Goal: Task Accomplishment & Management: Use online tool/utility

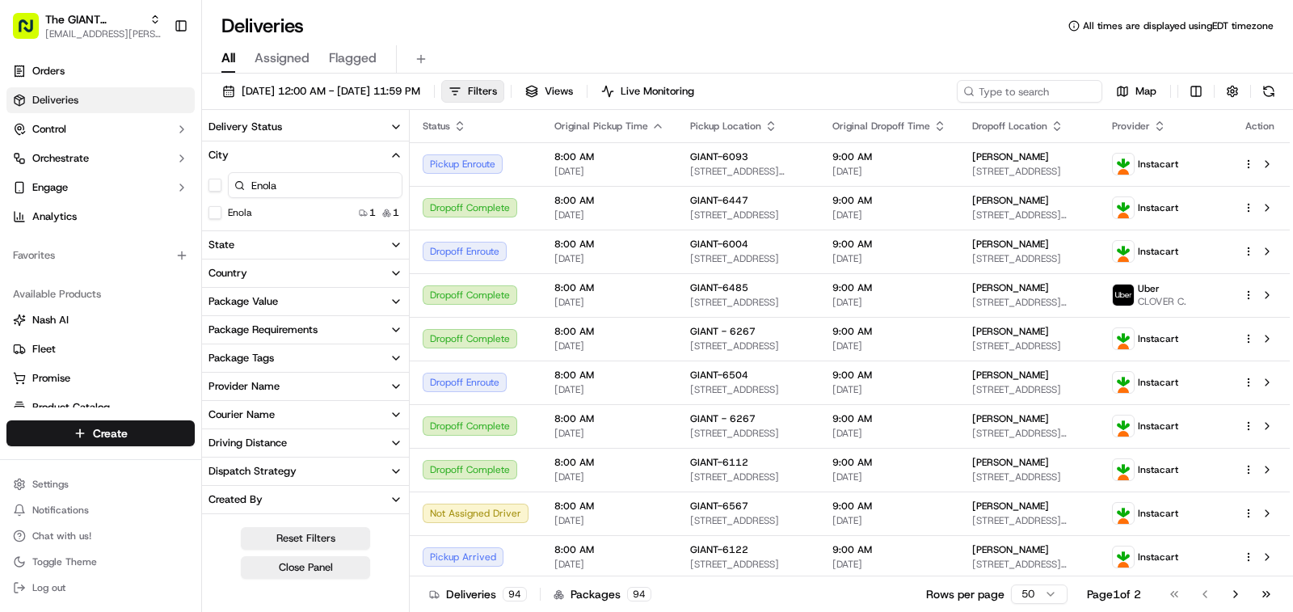
click at [215, 216] on button "Enola" at bounding box center [215, 212] width 13 height 13
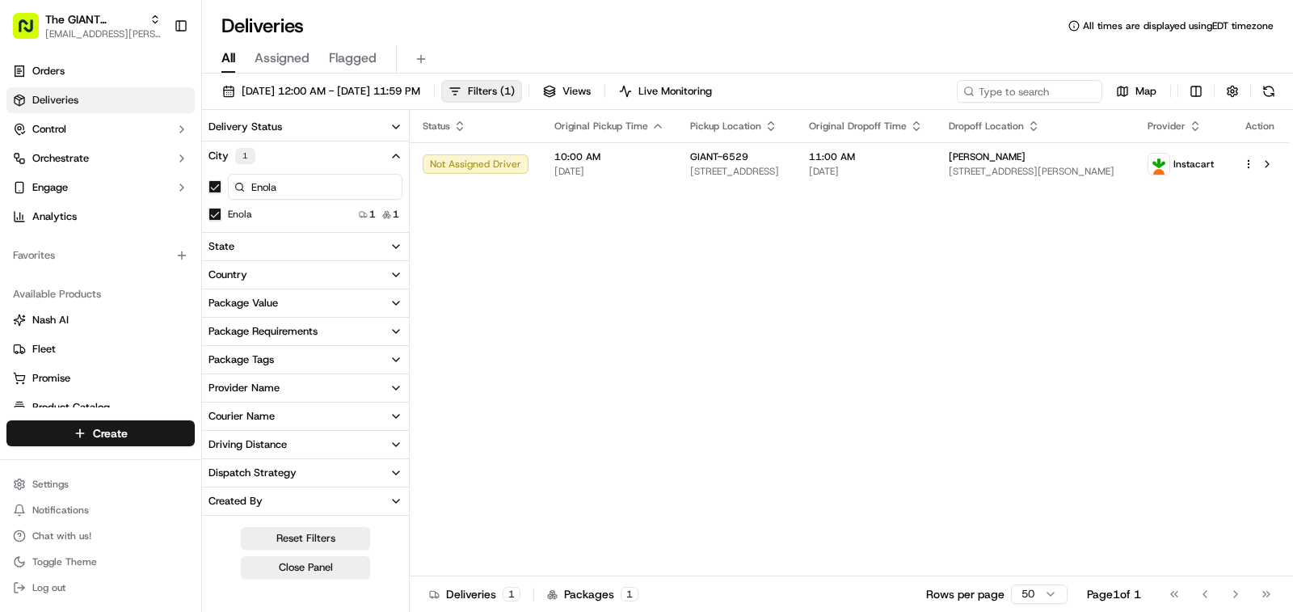
click at [373, 158] on button "City 1" at bounding box center [305, 155] width 207 height 29
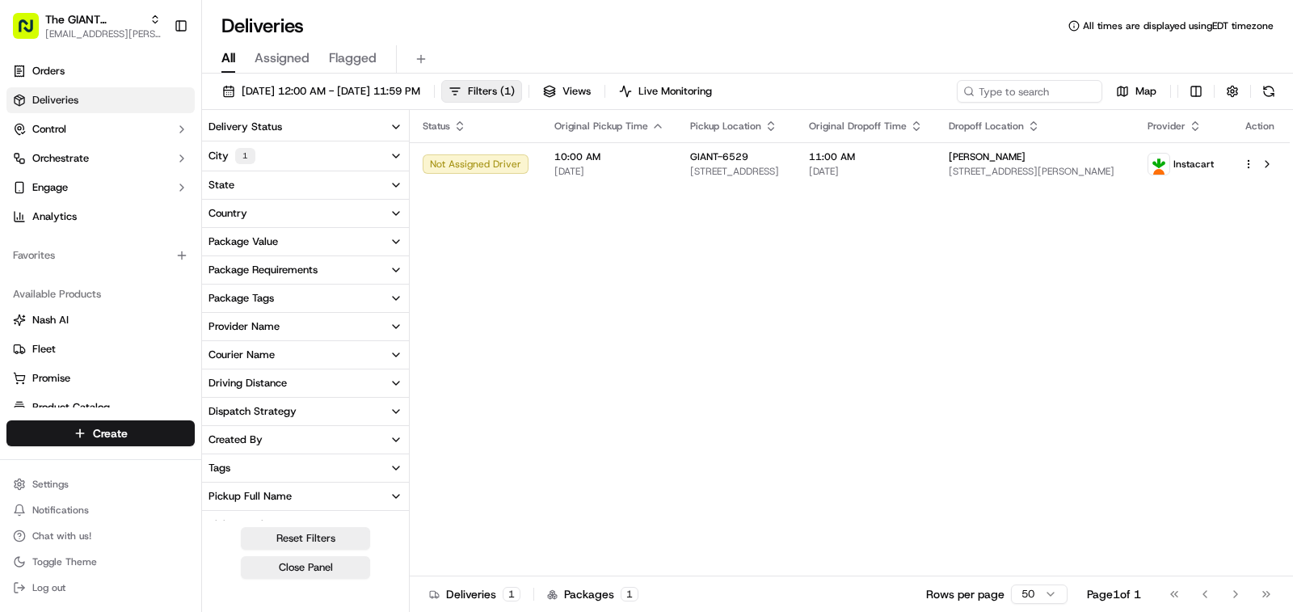
click at [276, 158] on button "City 1" at bounding box center [305, 155] width 207 height 29
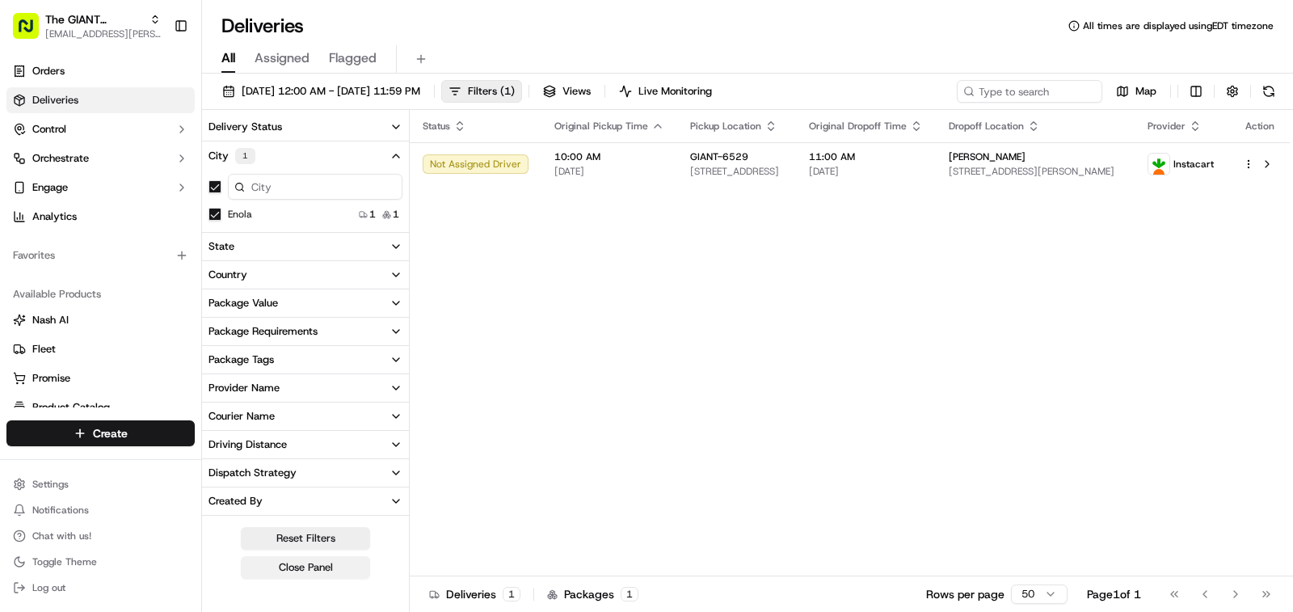
click at [301, 575] on button "Close Panel" at bounding box center [305, 567] width 129 height 23
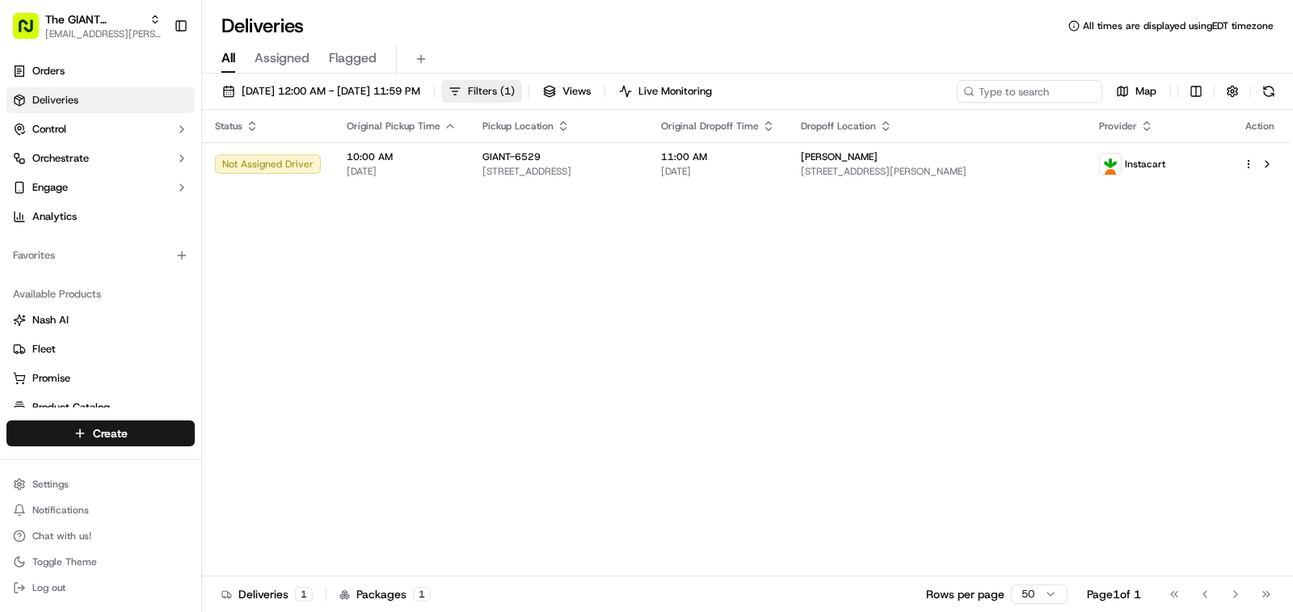
click at [515, 91] on span "Filters ( 1 )" at bounding box center [491, 91] width 47 height 15
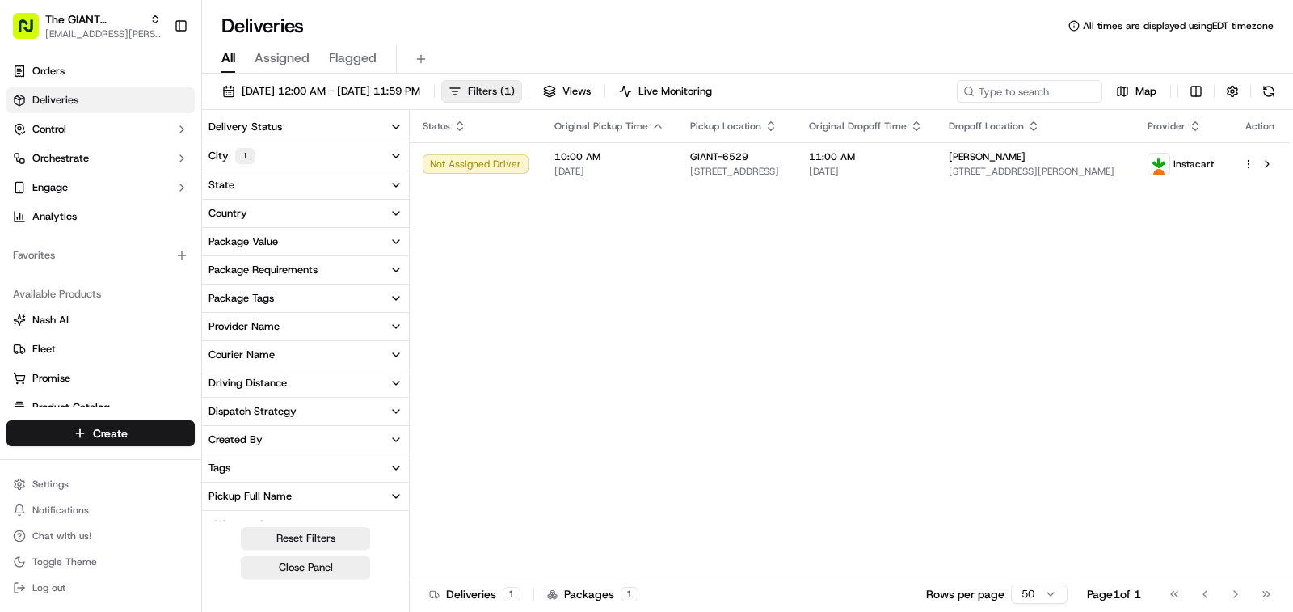
click at [515, 91] on span "Filters ( 1 )" at bounding box center [491, 91] width 47 height 15
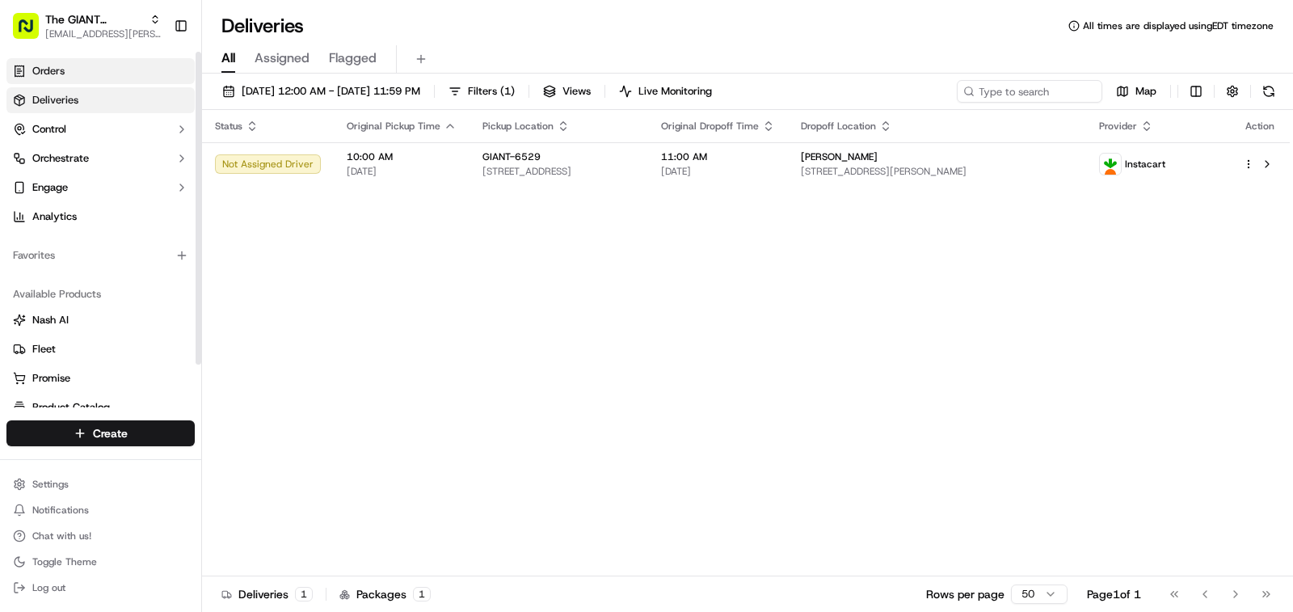
click at [120, 75] on link "Orders" at bounding box center [100, 71] width 188 height 26
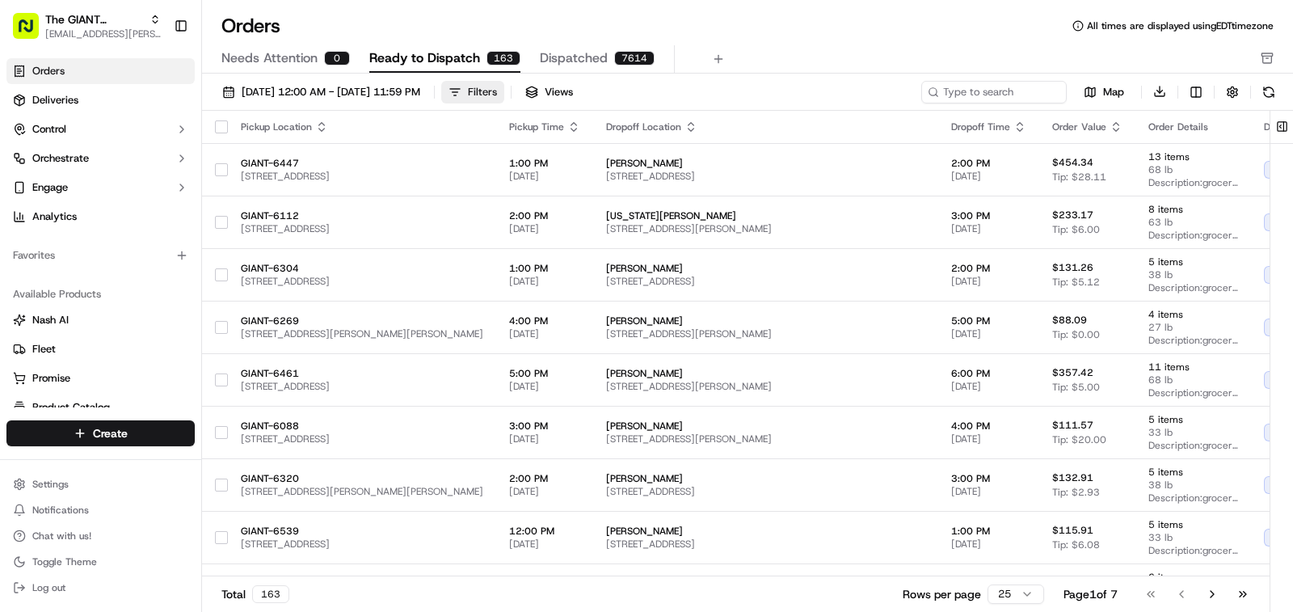
click at [504, 95] on button "Filters" at bounding box center [472, 92] width 63 height 23
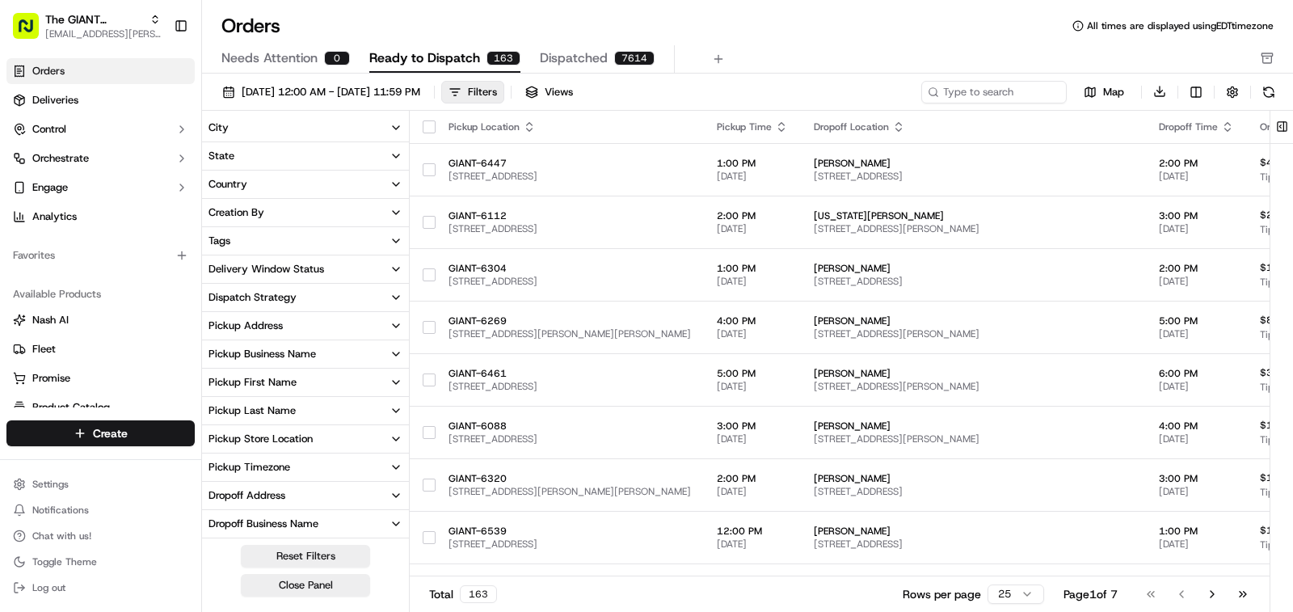
click at [335, 128] on button "City" at bounding box center [305, 127] width 207 height 27
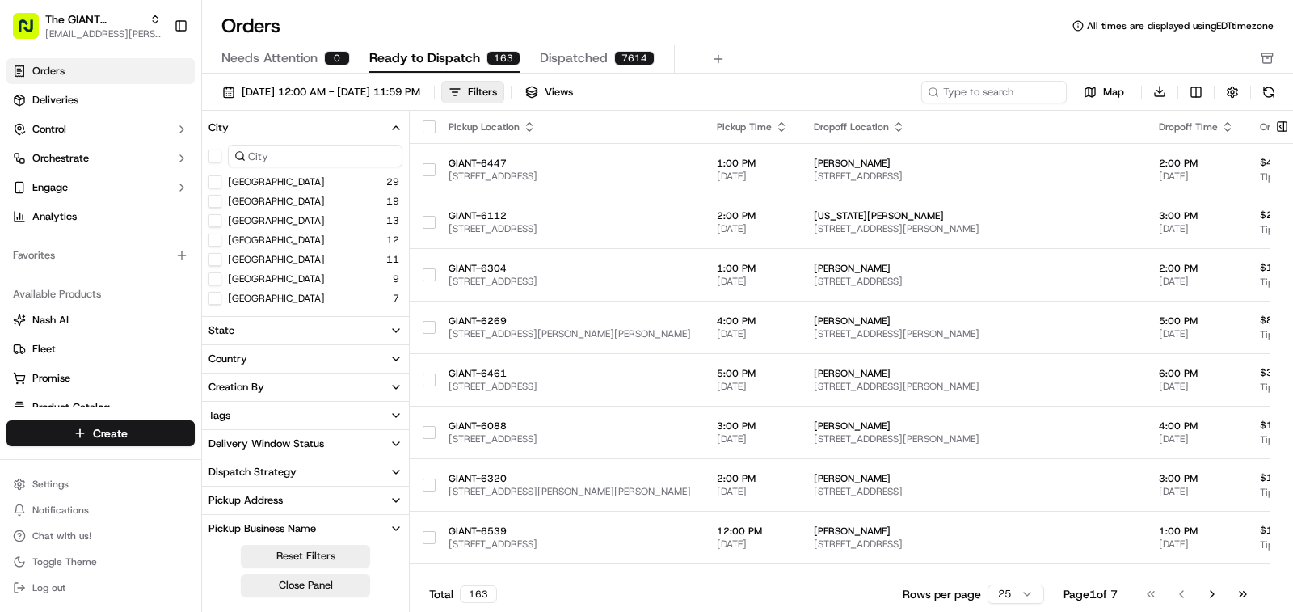
click at [338, 164] on input at bounding box center [315, 156] width 175 height 23
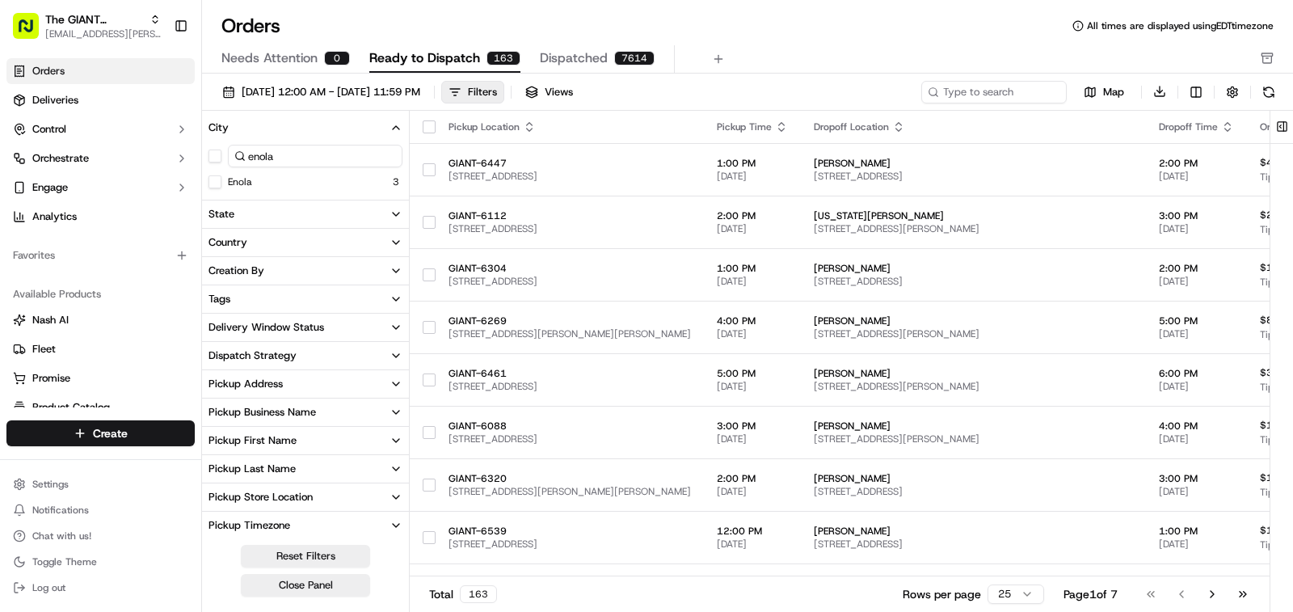
type input "enola"
click at [215, 185] on button "Enola" at bounding box center [215, 181] width 13 height 13
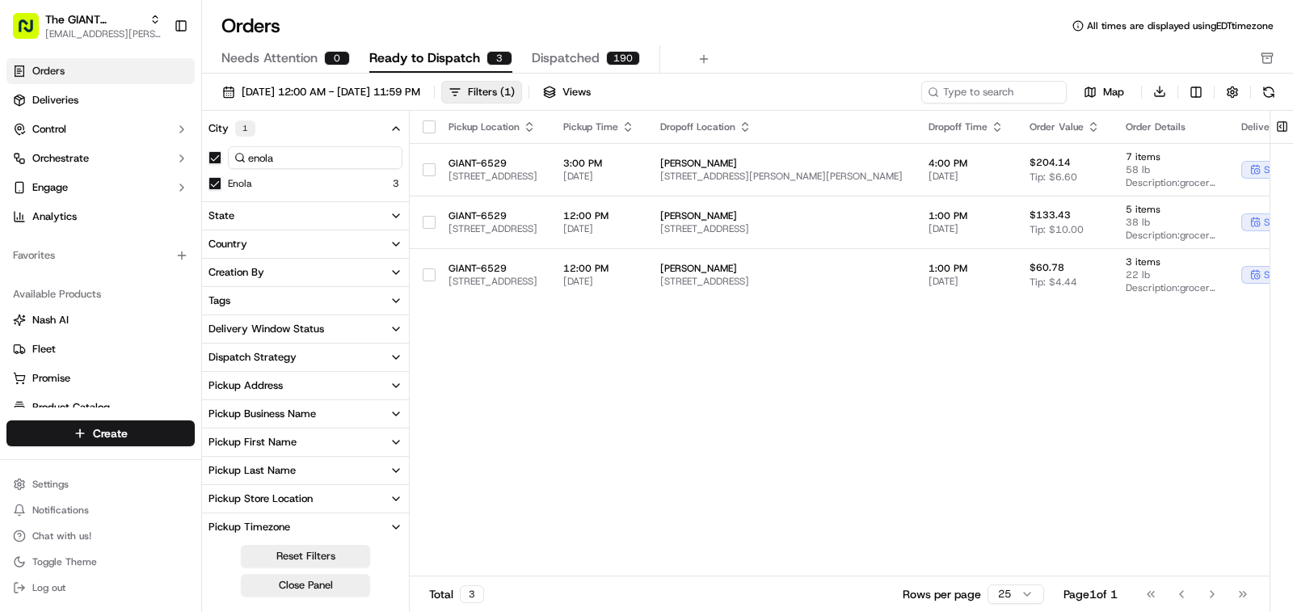
click at [424, 55] on span "Ready to Dispatch" at bounding box center [424, 57] width 111 height 19
click at [256, 187] on div "Enola 3" at bounding box center [305, 183] width 207 height 16
click at [252, 60] on span "Needs Attention" at bounding box center [269, 57] width 96 height 19
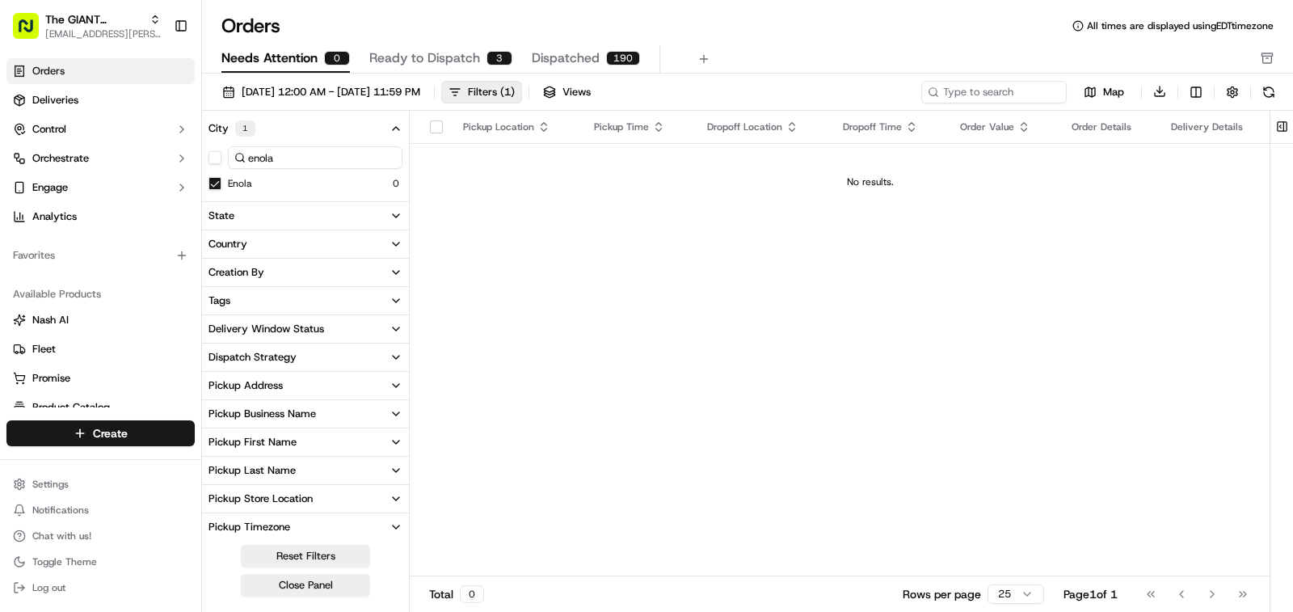
click at [394, 57] on span "Ready to Dispatch" at bounding box center [424, 57] width 111 height 19
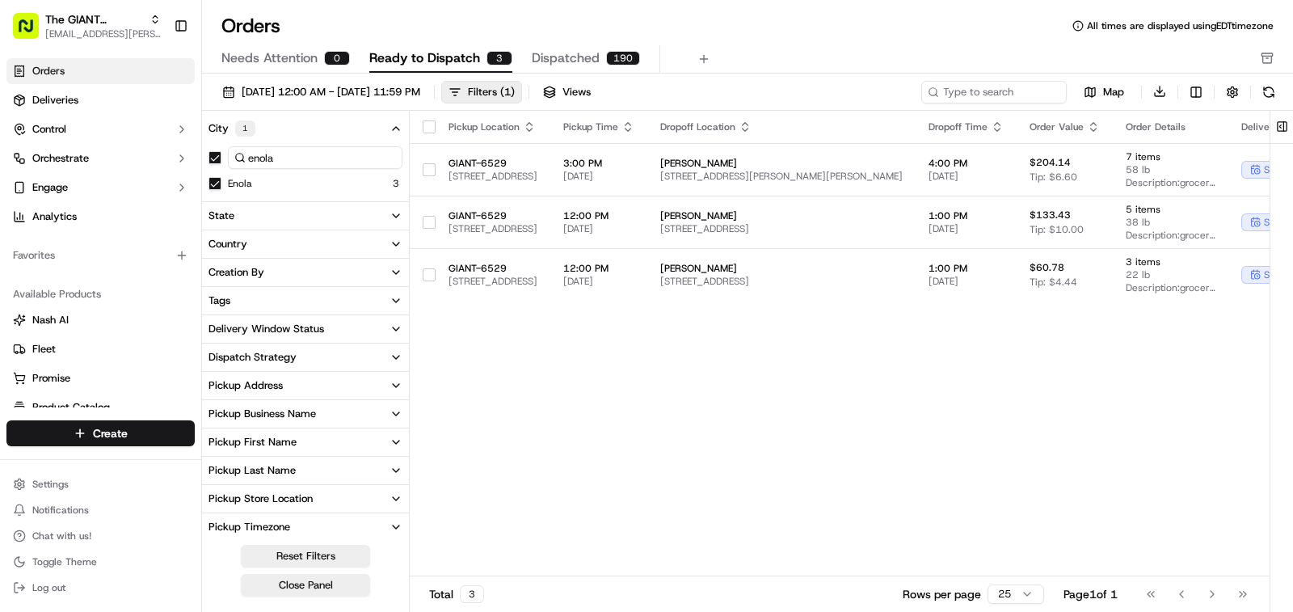
click at [584, 63] on span "Dispatched" at bounding box center [566, 57] width 68 height 19
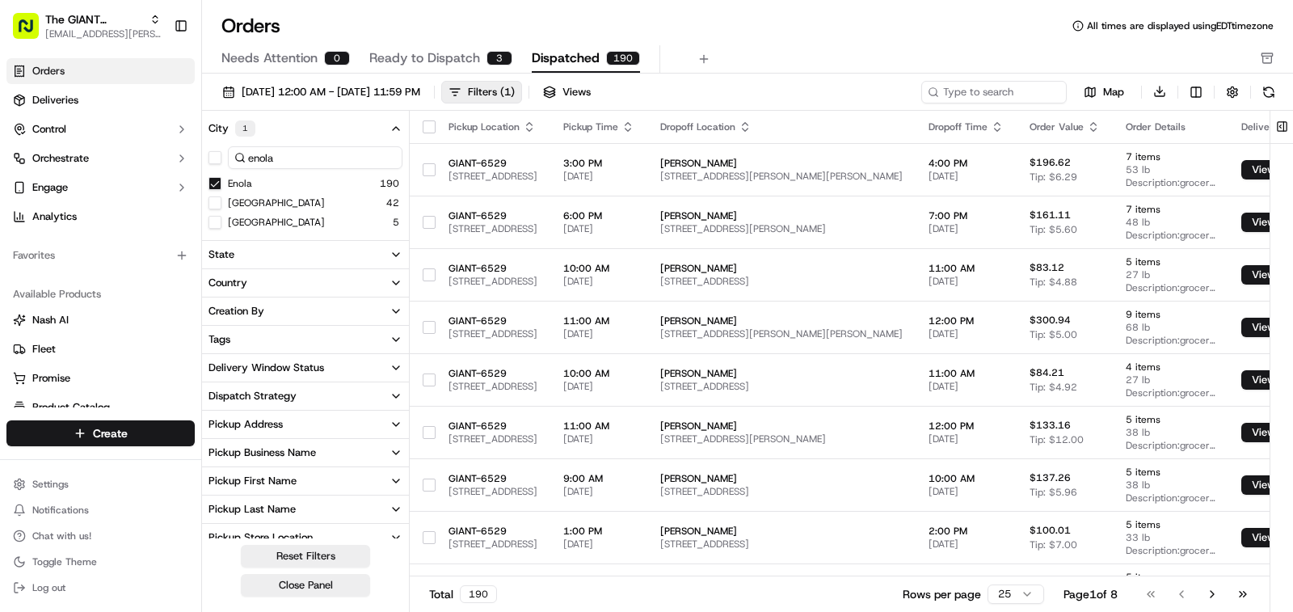
click at [434, 69] on button "Ready to Dispatch 3" at bounding box center [440, 58] width 143 height 27
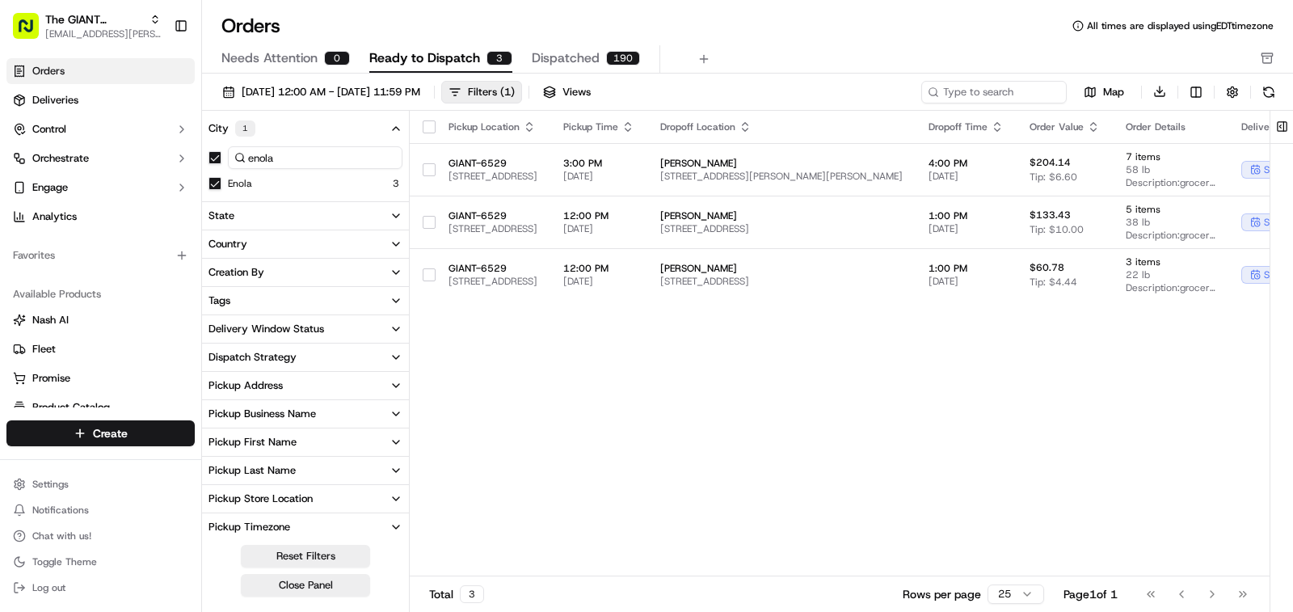
click at [318, 57] on button "Needs Attention 0" at bounding box center [285, 58] width 129 height 27
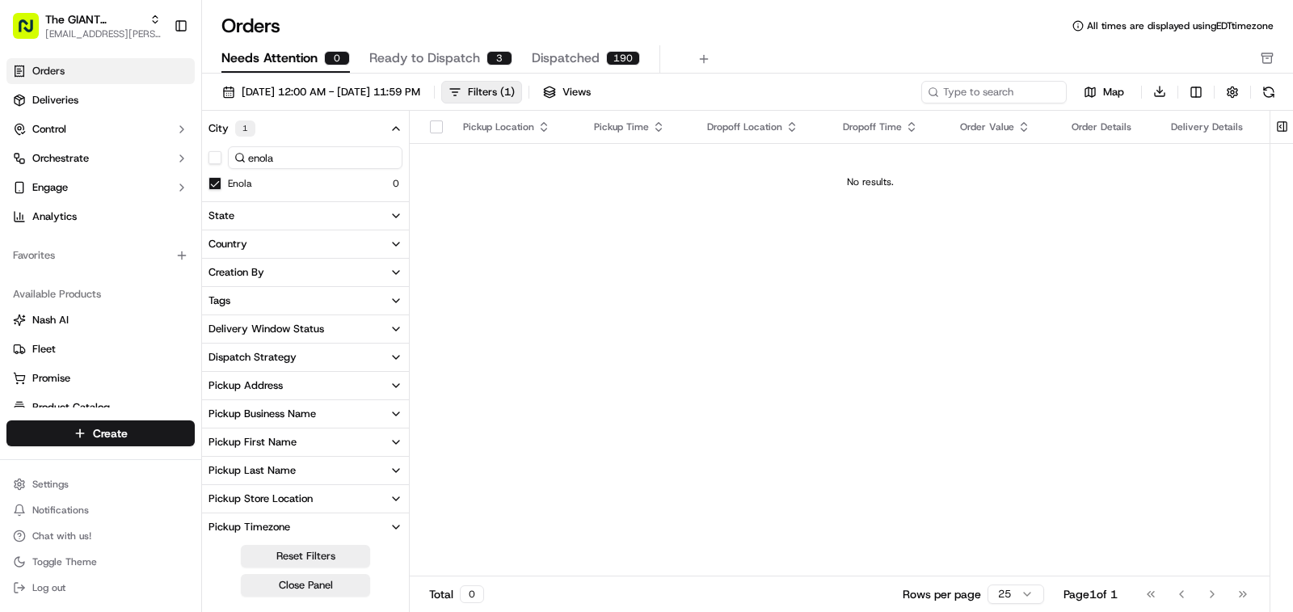
click at [401, 50] on span "Ready to Dispatch" at bounding box center [424, 57] width 111 height 19
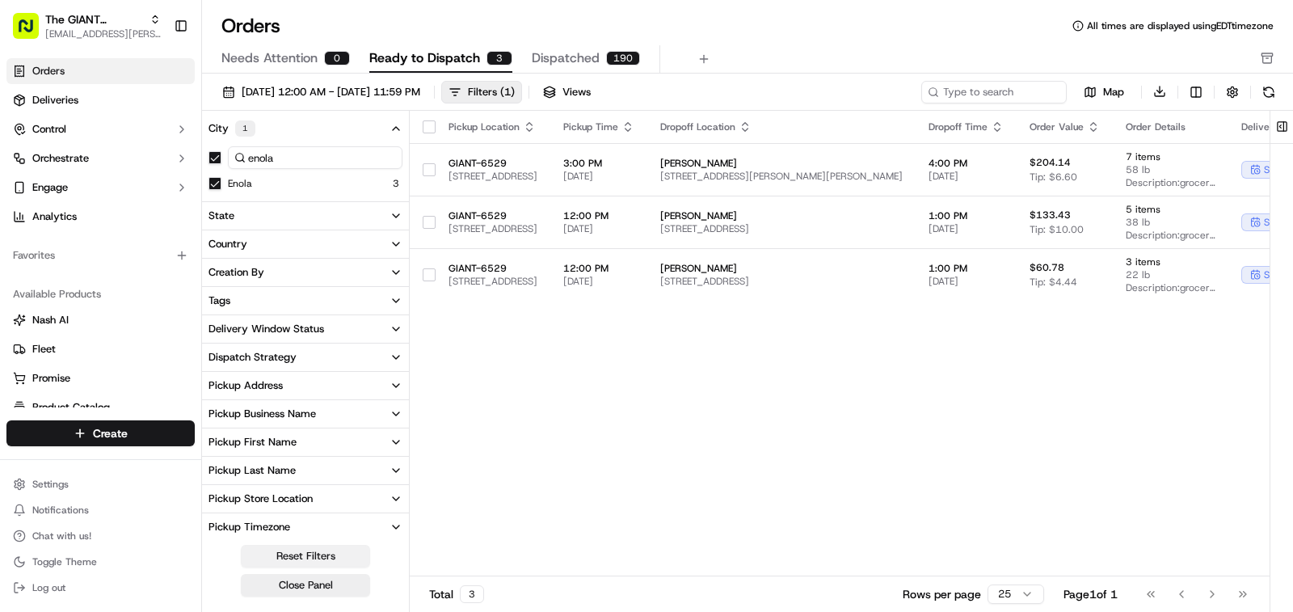
click at [333, 564] on button "Reset Filters" at bounding box center [305, 556] width 129 height 23
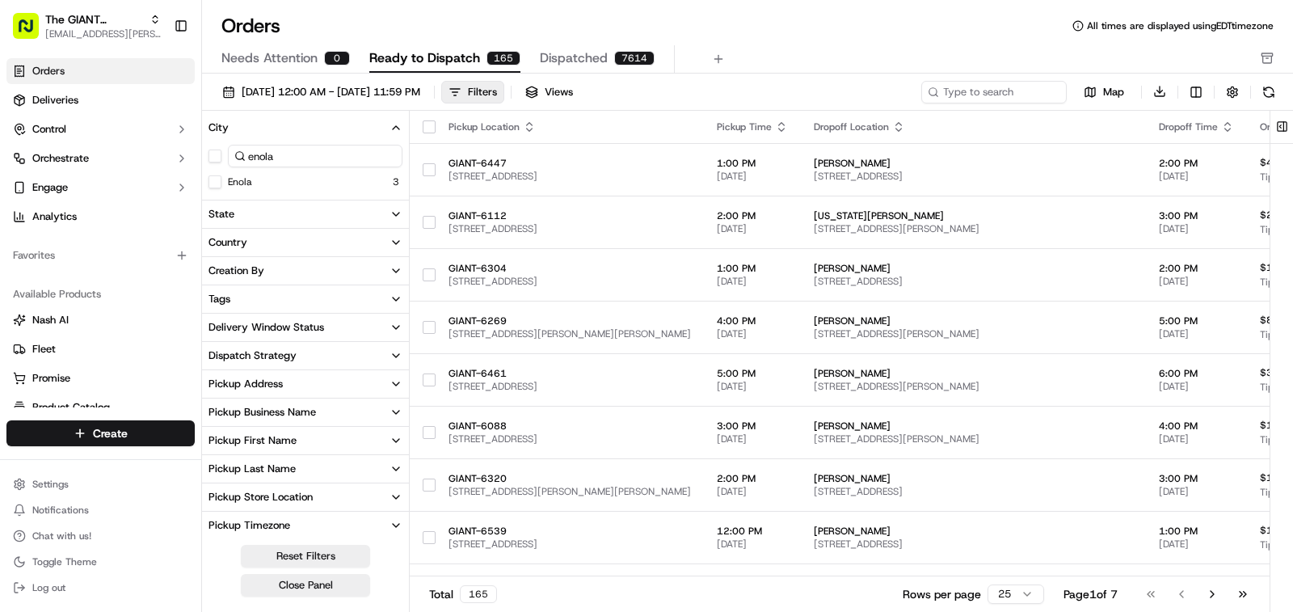
click at [214, 179] on button "Enola" at bounding box center [215, 181] width 13 height 13
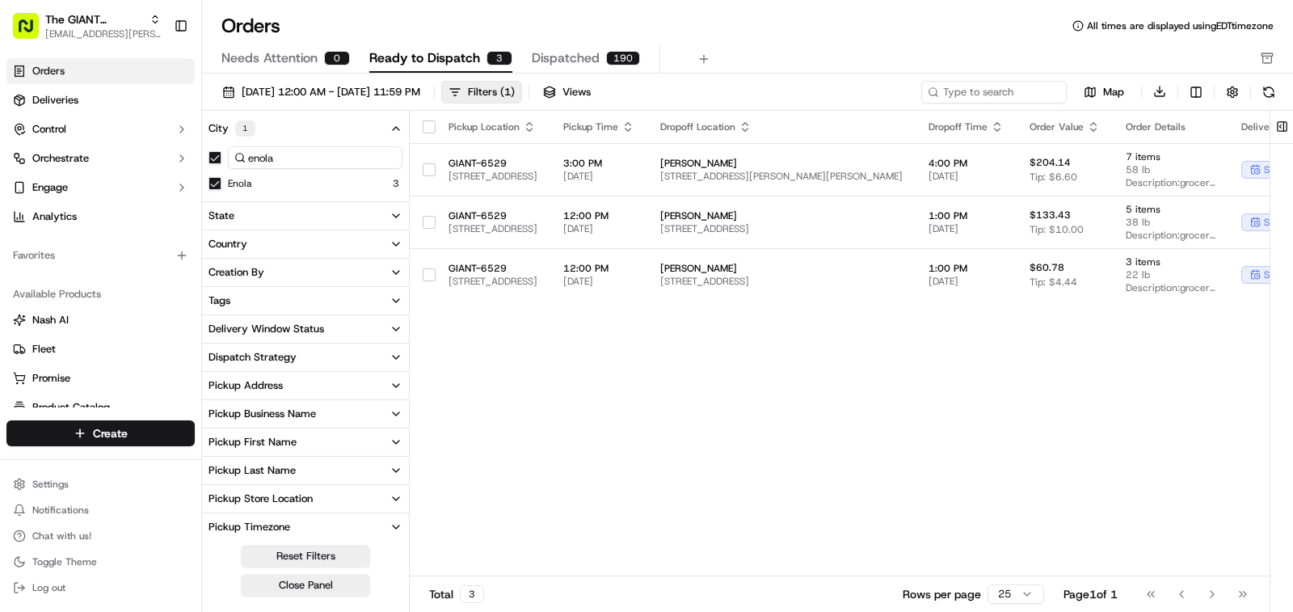
click at [571, 60] on span "Dispatched" at bounding box center [566, 57] width 68 height 19
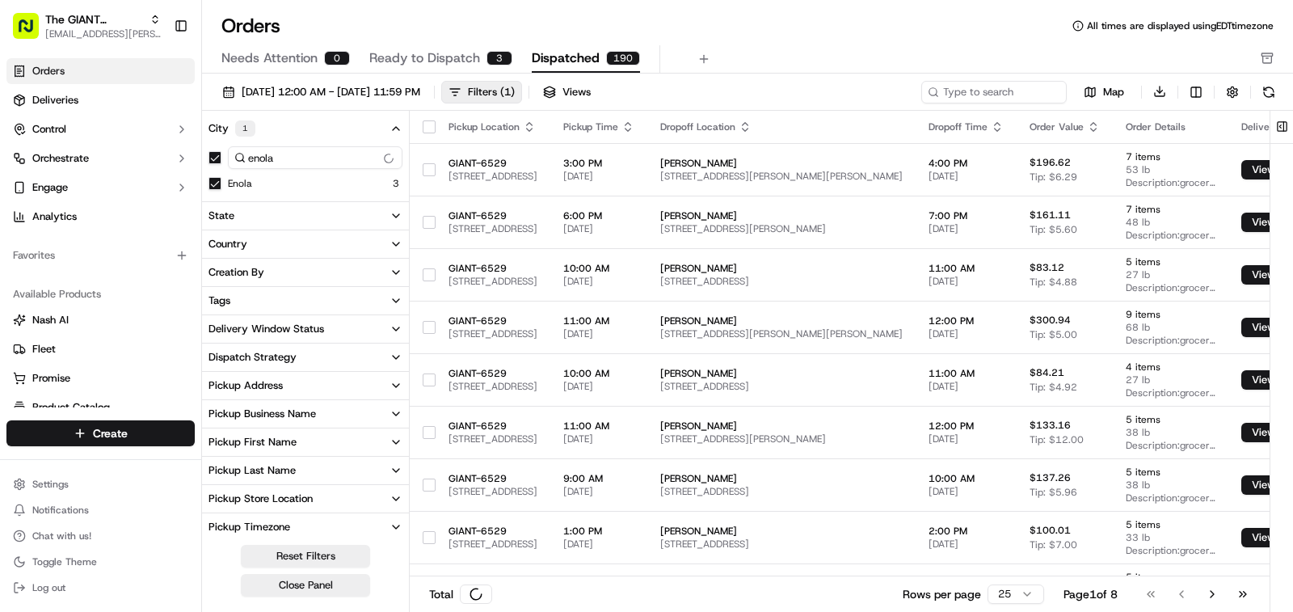
click at [440, 58] on span "Ready to Dispatch" at bounding box center [424, 57] width 111 height 19
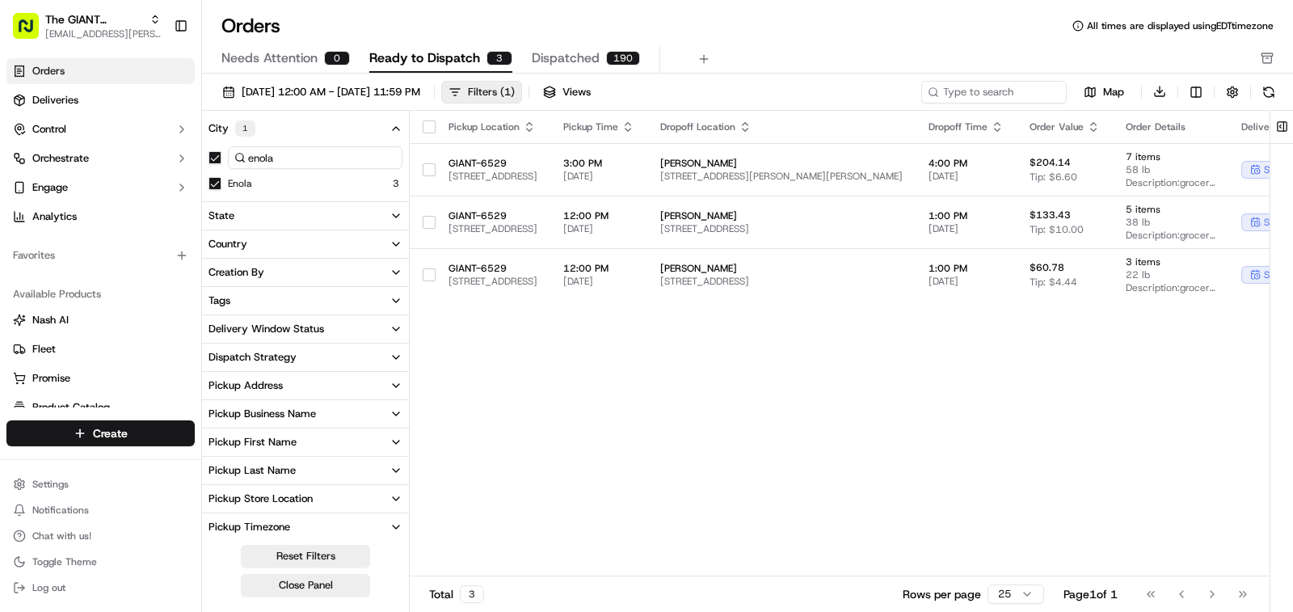
click at [516, 95] on button "Filters ( 1 )" at bounding box center [481, 92] width 81 height 23
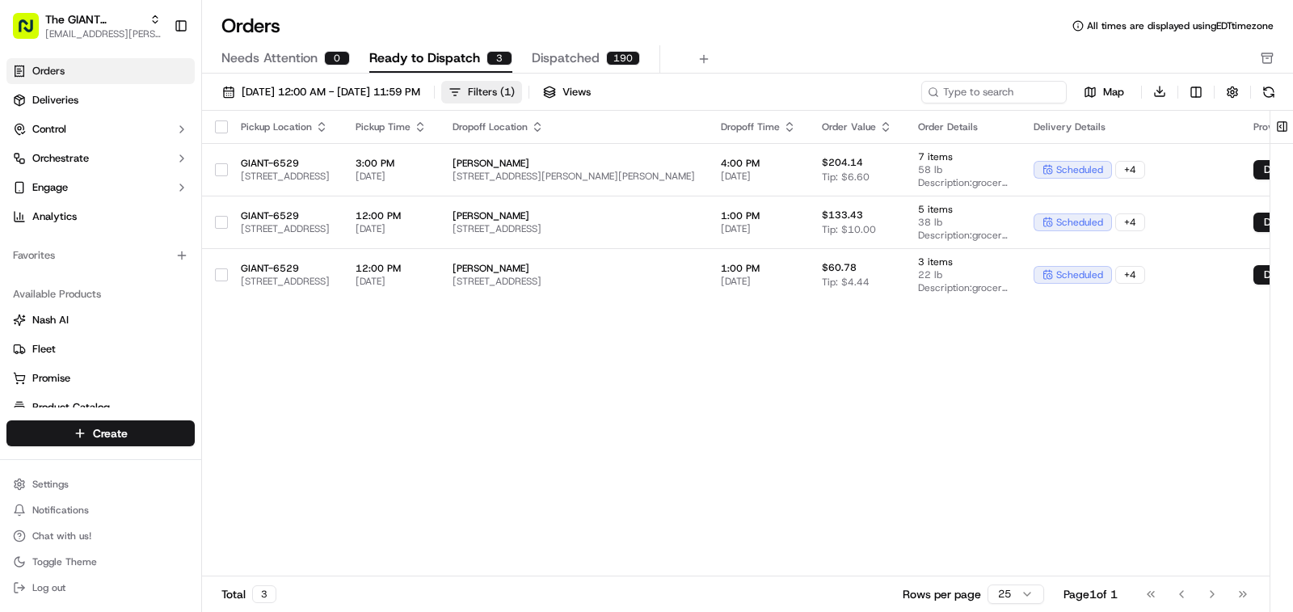
click at [516, 95] on button "Filters ( 1 )" at bounding box center [481, 92] width 81 height 23
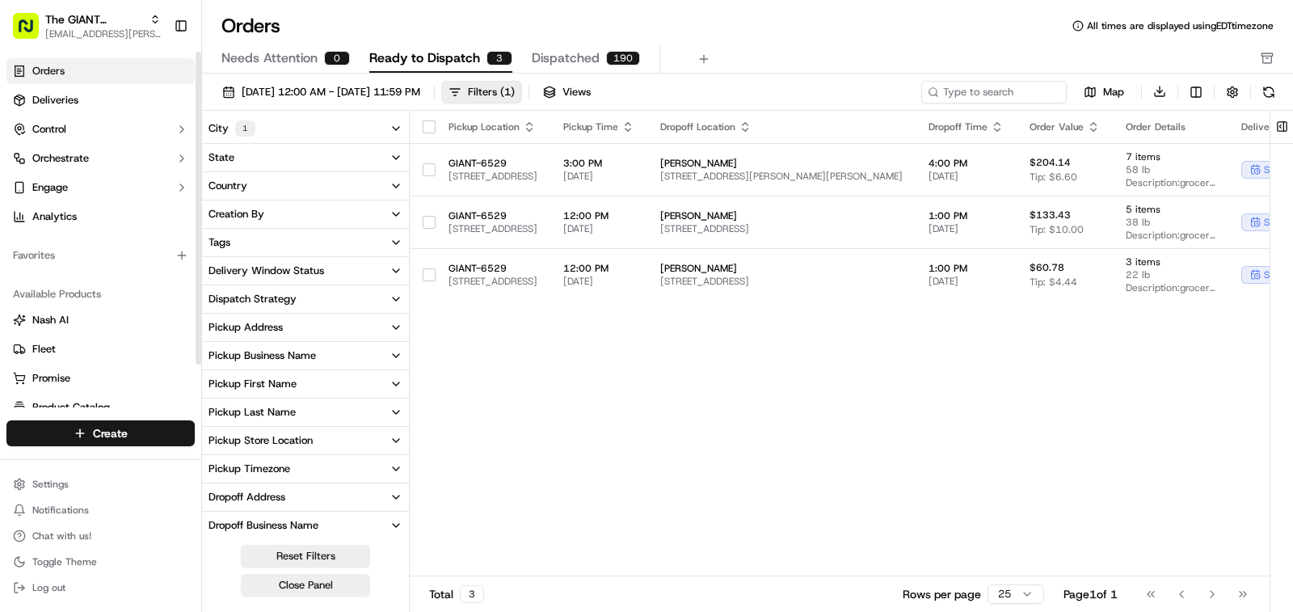
click at [247, 137] on button "City 1" at bounding box center [305, 128] width 207 height 29
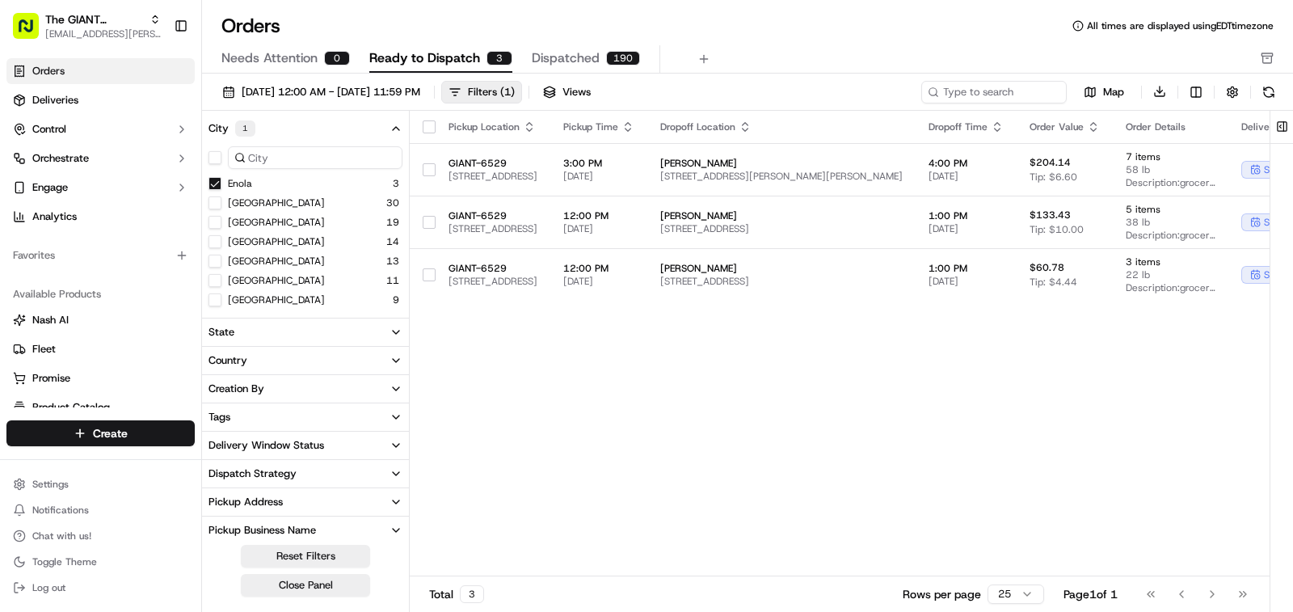
click at [213, 182] on button "Enola" at bounding box center [215, 183] width 13 height 13
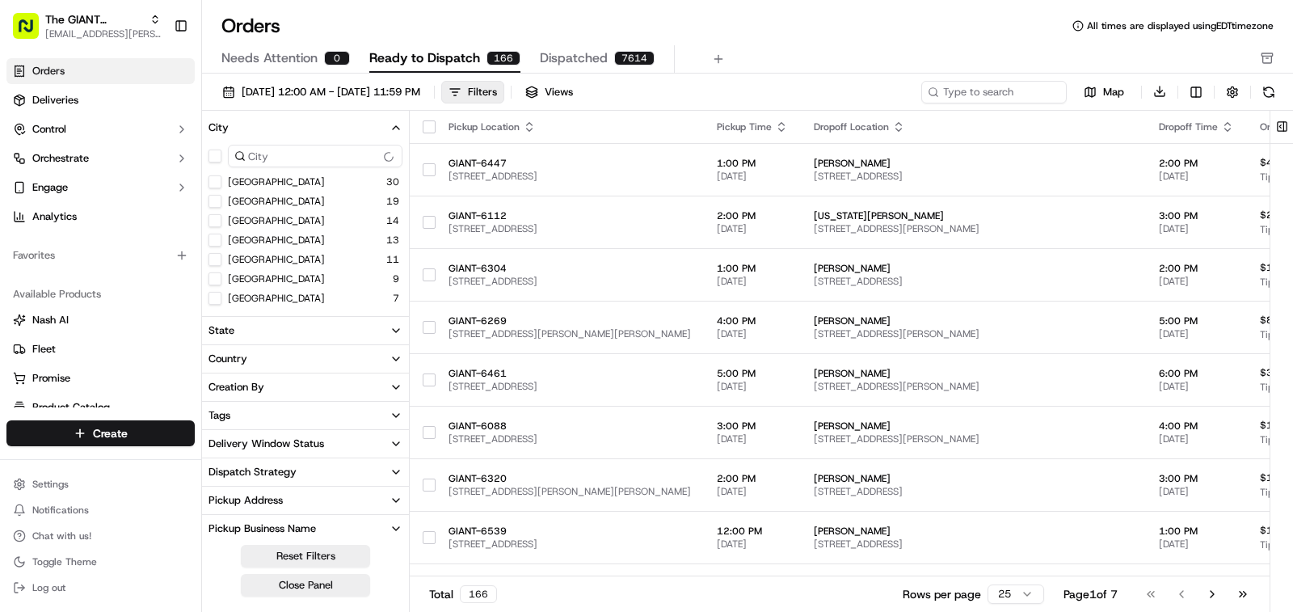
click at [261, 157] on input at bounding box center [315, 156] width 175 height 23
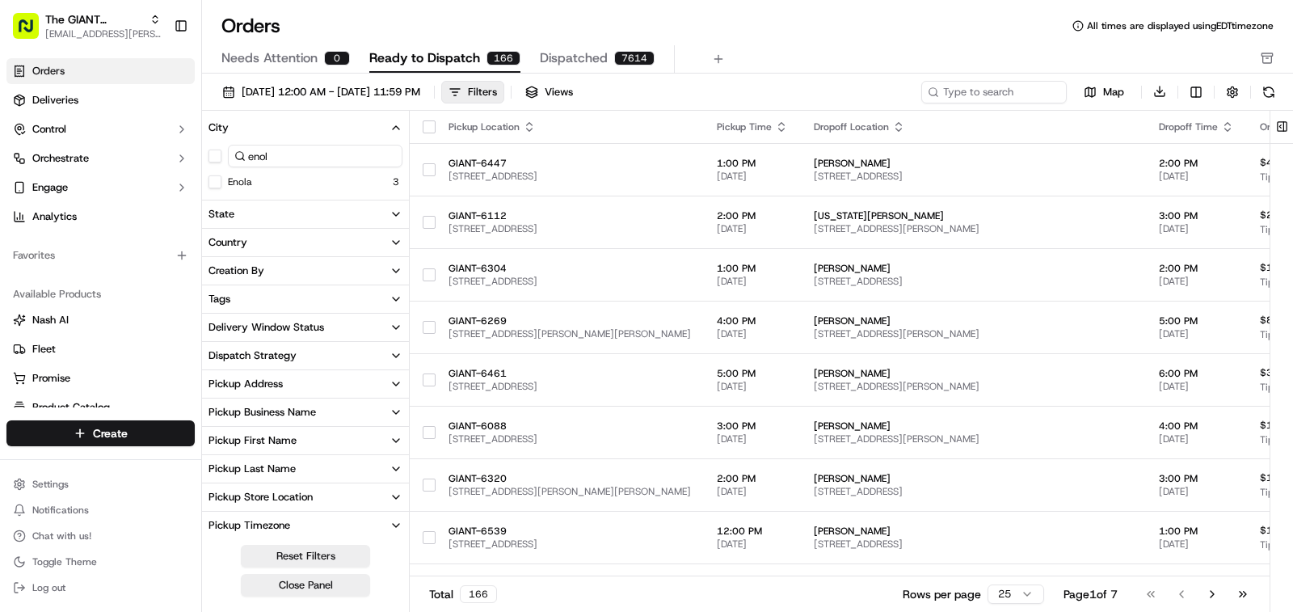
type input "enol"
click at [221, 188] on div "Enola 3" at bounding box center [305, 182] width 207 height 16
click at [220, 179] on button "Enola" at bounding box center [215, 181] width 13 height 13
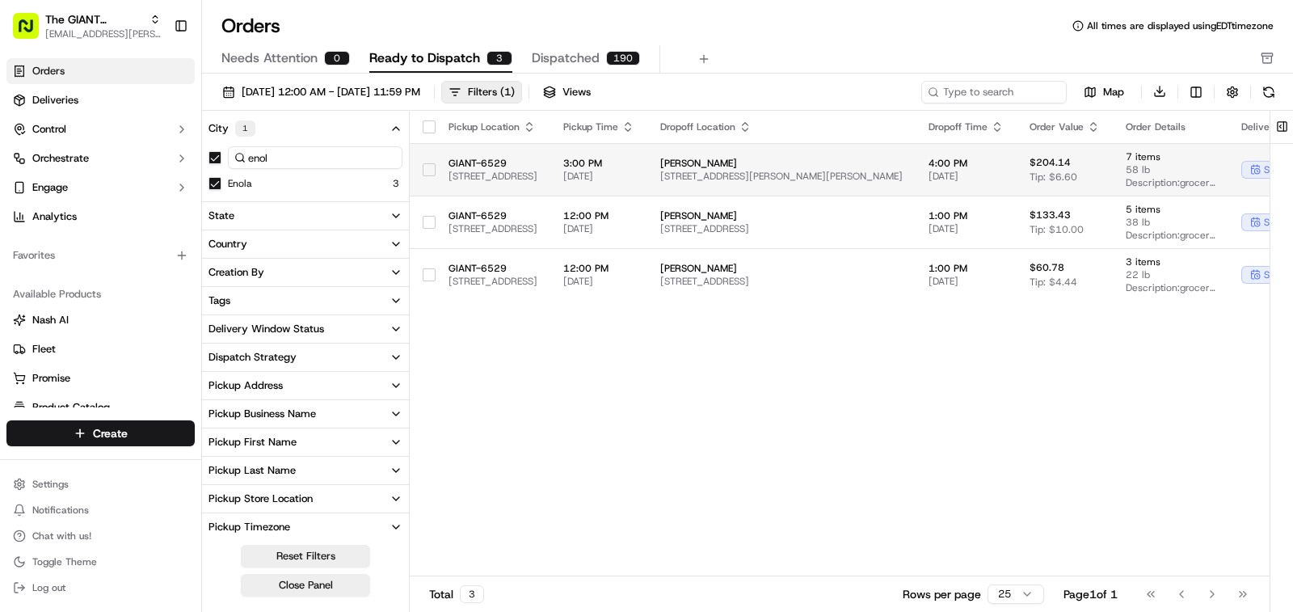
click at [432, 163] on button "button" at bounding box center [429, 169] width 13 height 13
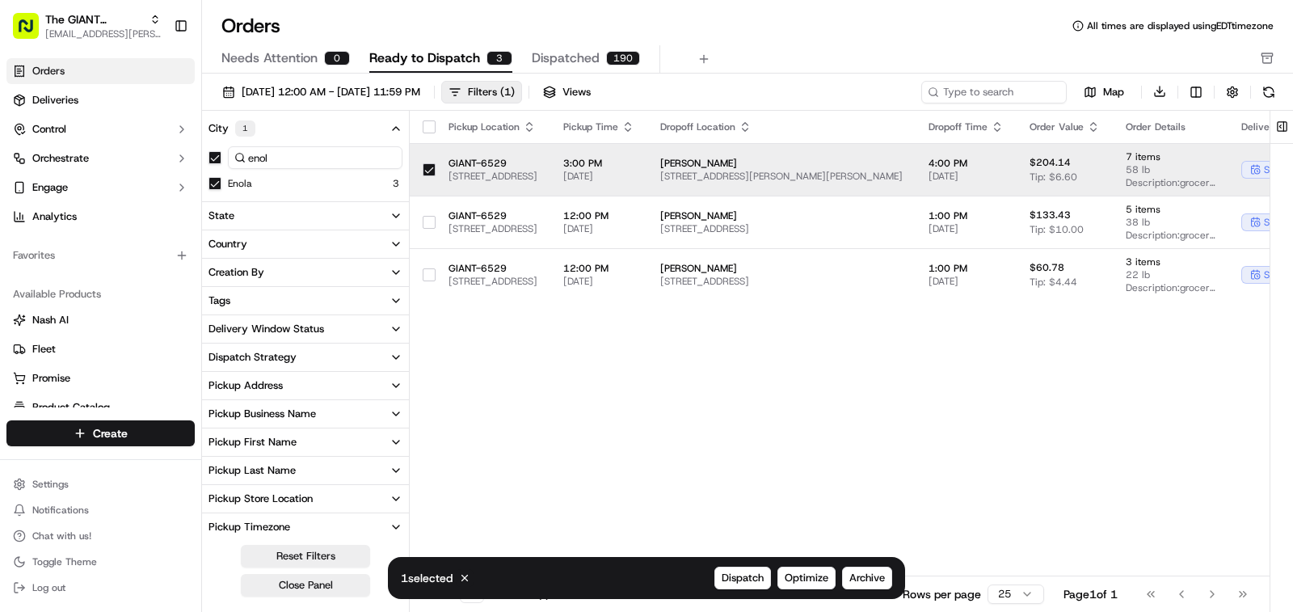
click at [429, 166] on button "button" at bounding box center [429, 169] width 13 height 13
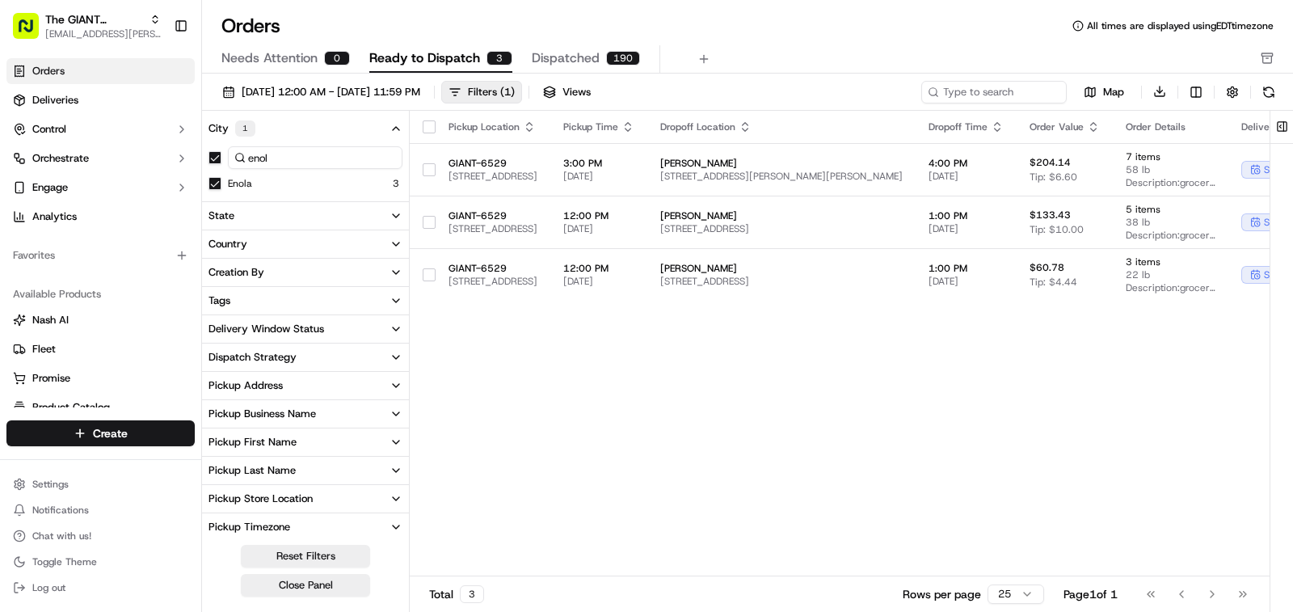
drag, startPoint x: 1098, startPoint y: 346, endPoint x: 1047, endPoint y: 348, distance: 50.2
click at [1047, 348] on div "Pickup Location Pickup Time Dropoff Location Dropoff Time Order Value Order Det…" at bounding box center [1017, 344] width 1215 height 466
drag, startPoint x: 1047, startPoint y: 348, endPoint x: 1233, endPoint y: 357, distance: 186.1
click at [1233, 357] on div "Pickup Location Pickup Time Dropoff Location Dropoff Time Order Value Order Det…" at bounding box center [1017, 344] width 1215 height 466
click at [522, 91] on button "Filters ( 1 )" at bounding box center [481, 92] width 81 height 23
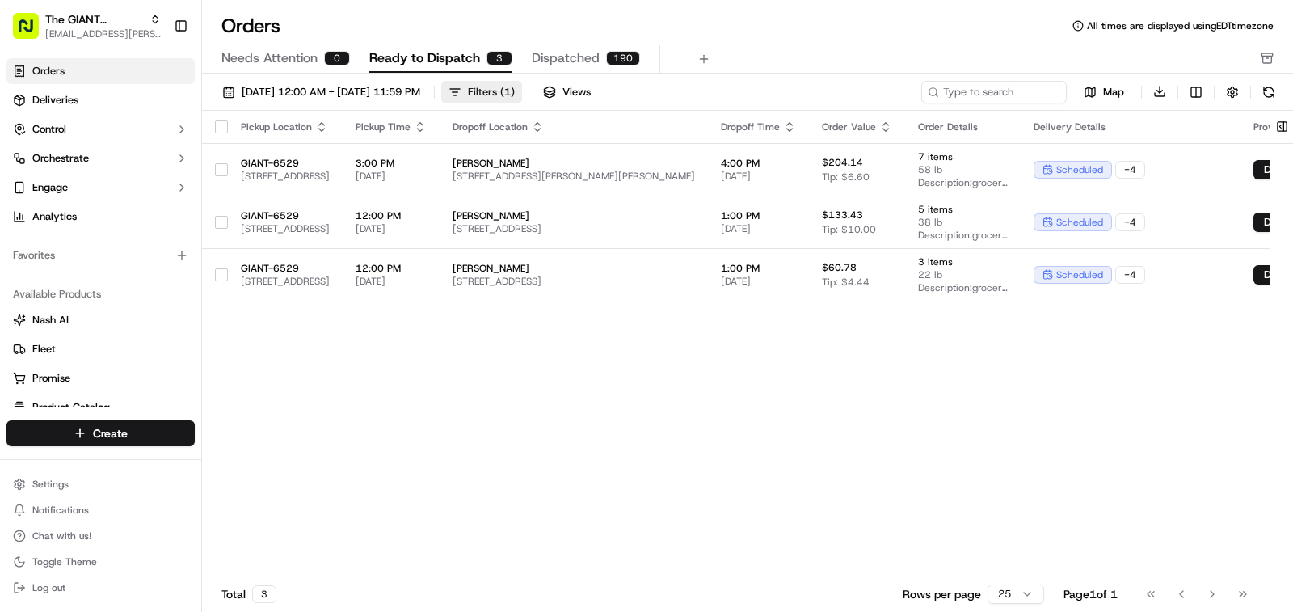
click at [522, 91] on button "Filters ( 1 )" at bounding box center [481, 92] width 81 height 23
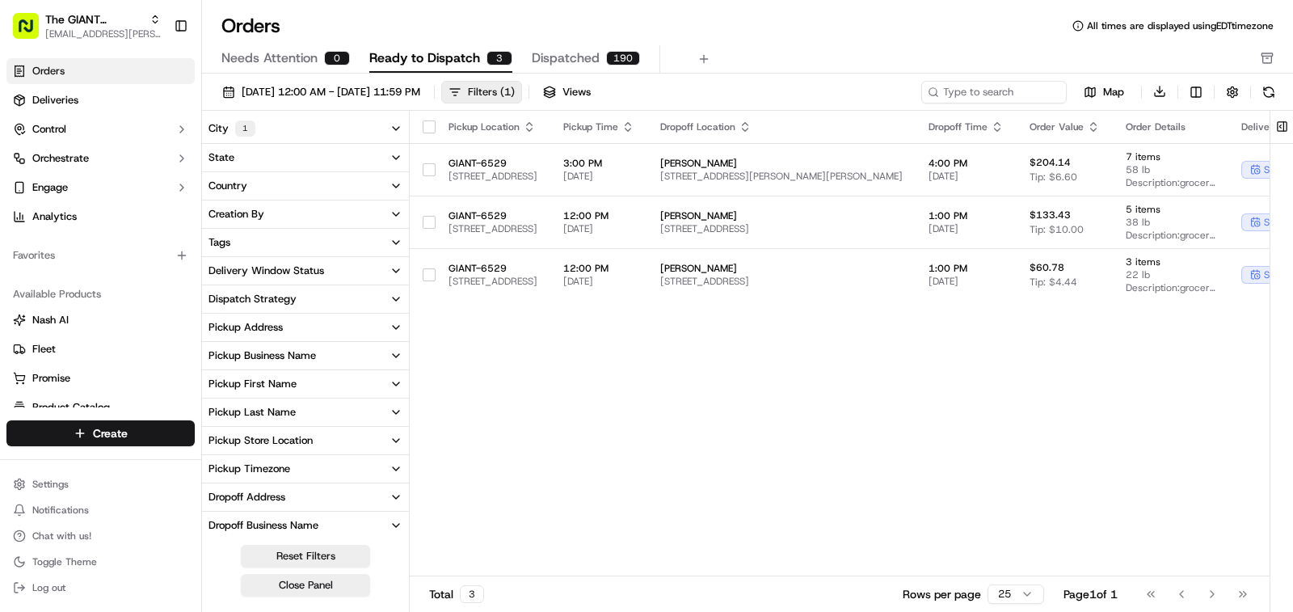
click at [522, 91] on button "Filters ( 1 )" at bounding box center [481, 92] width 81 height 23
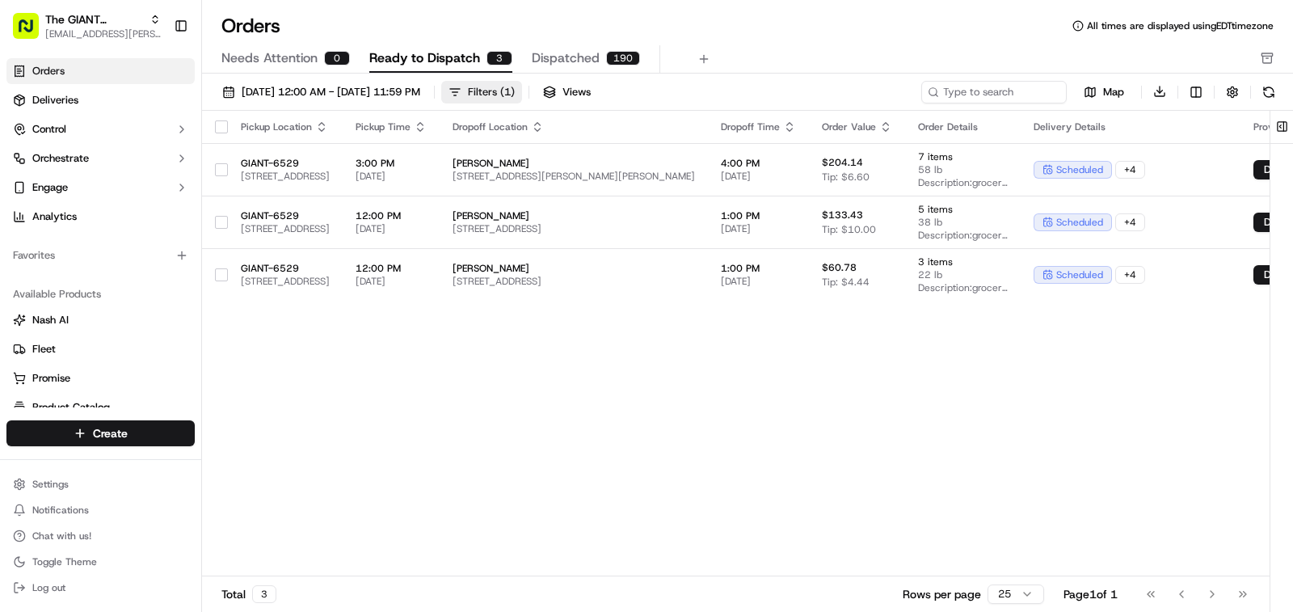
click at [515, 96] on div "Filters ( 1 )" at bounding box center [491, 92] width 47 height 15
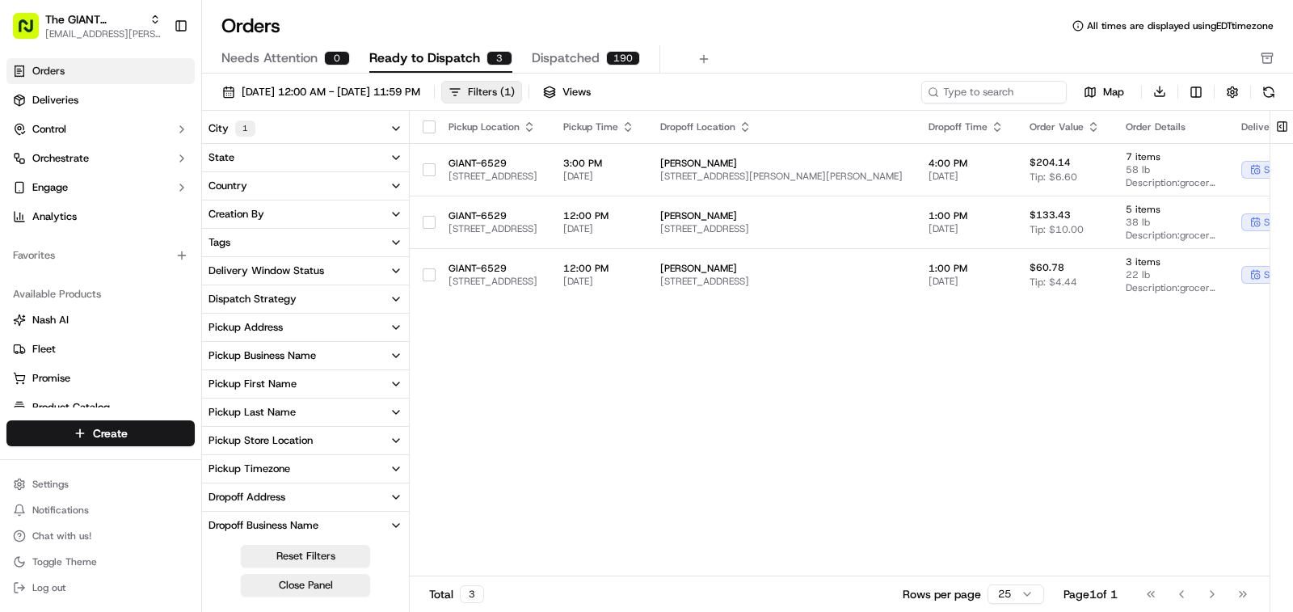
click at [515, 96] on div "Filters ( 1 )" at bounding box center [491, 92] width 47 height 15
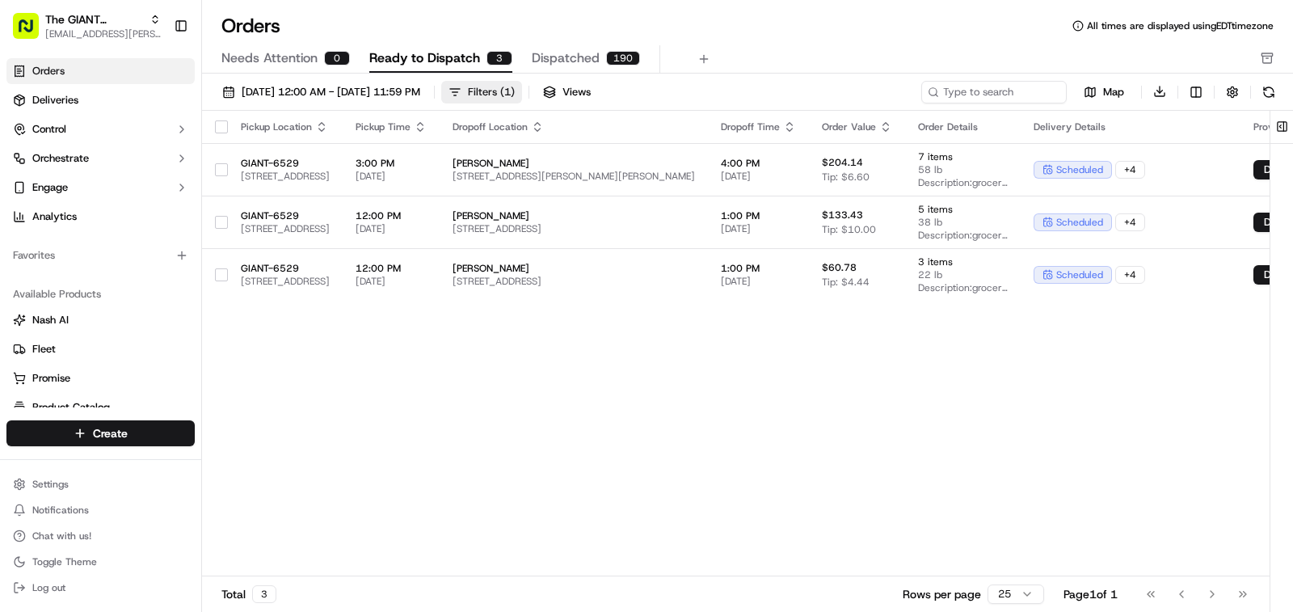
click at [521, 93] on button "Filters ( 1 )" at bounding box center [481, 92] width 81 height 23
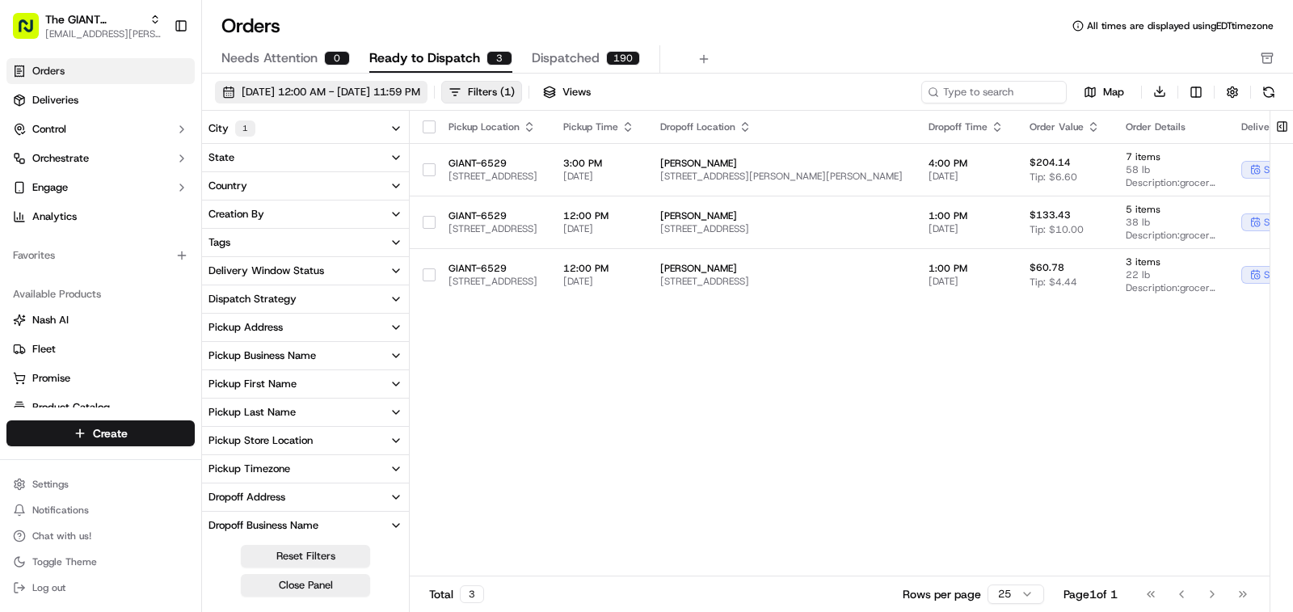
click at [412, 95] on span "[DATE] 12:00 AM - [DATE] 11:59 PM" at bounding box center [331, 92] width 179 height 15
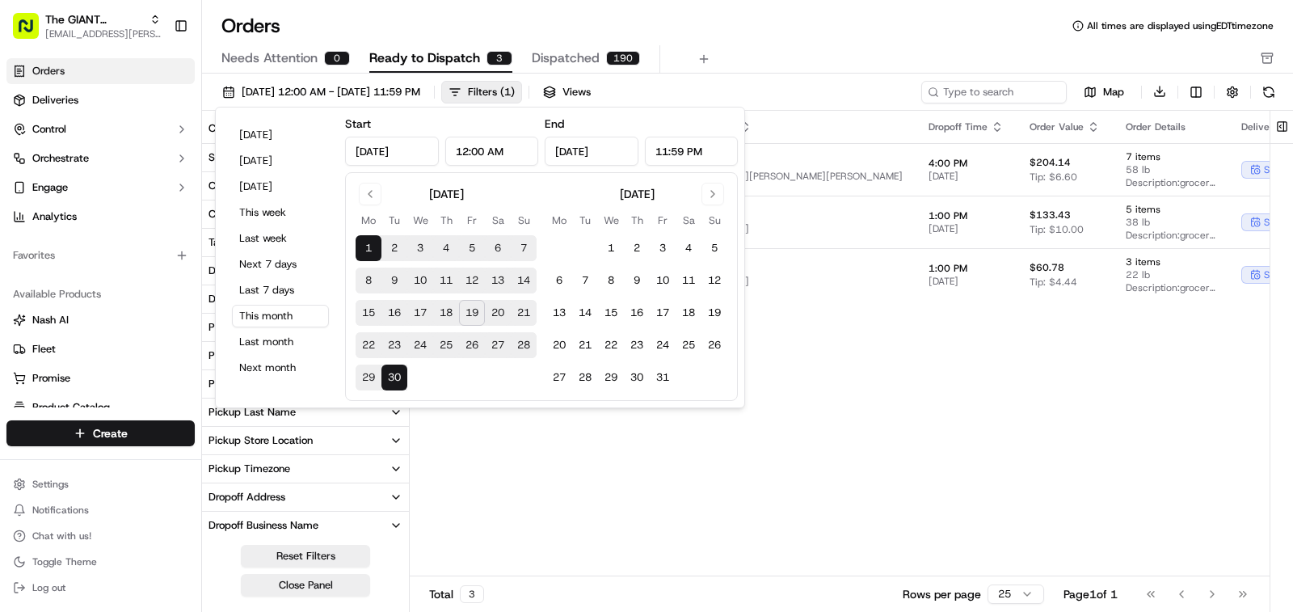
click at [473, 317] on button "19" at bounding box center [472, 313] width 26 height 26
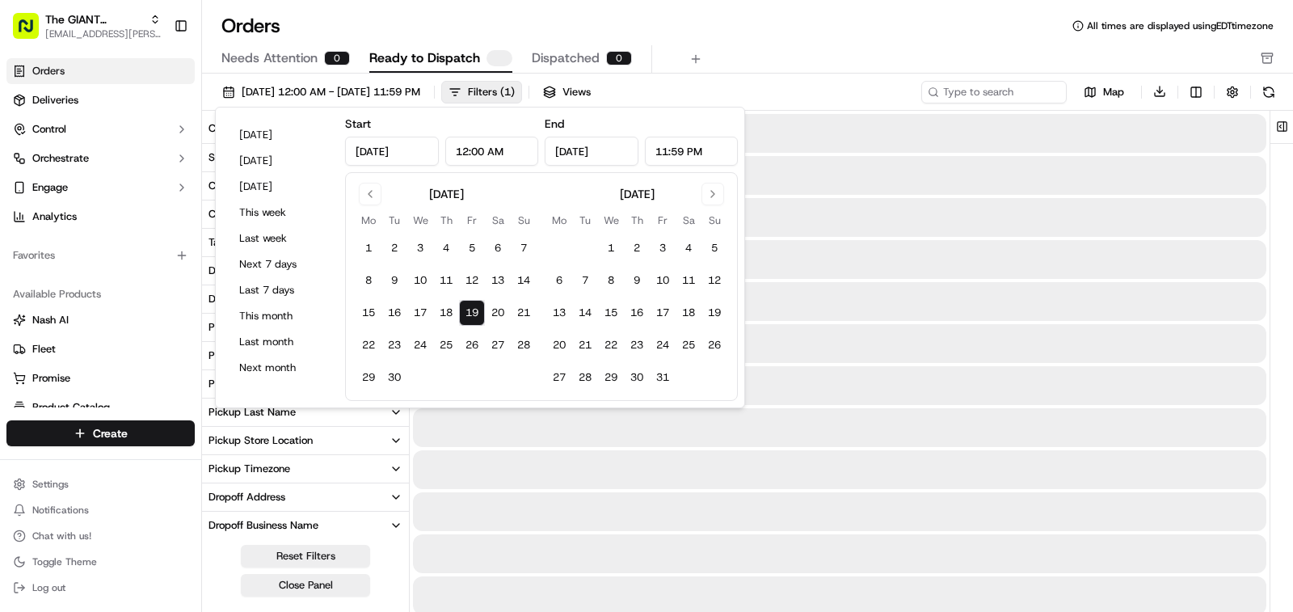
type input "[DATE]"
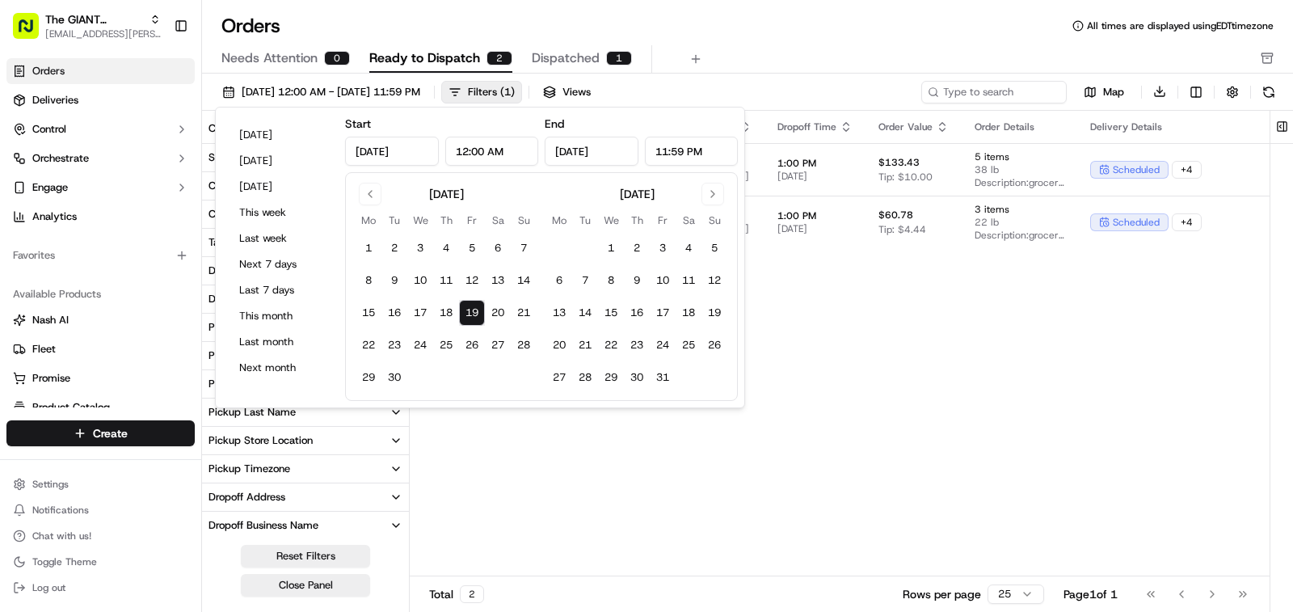
click at [814, 395] on div "Pickup Location Pickup Time Dropoff Location Dropoff Time Order Value Order Det…" at bounding box center [942, 344] width 1064 height 466
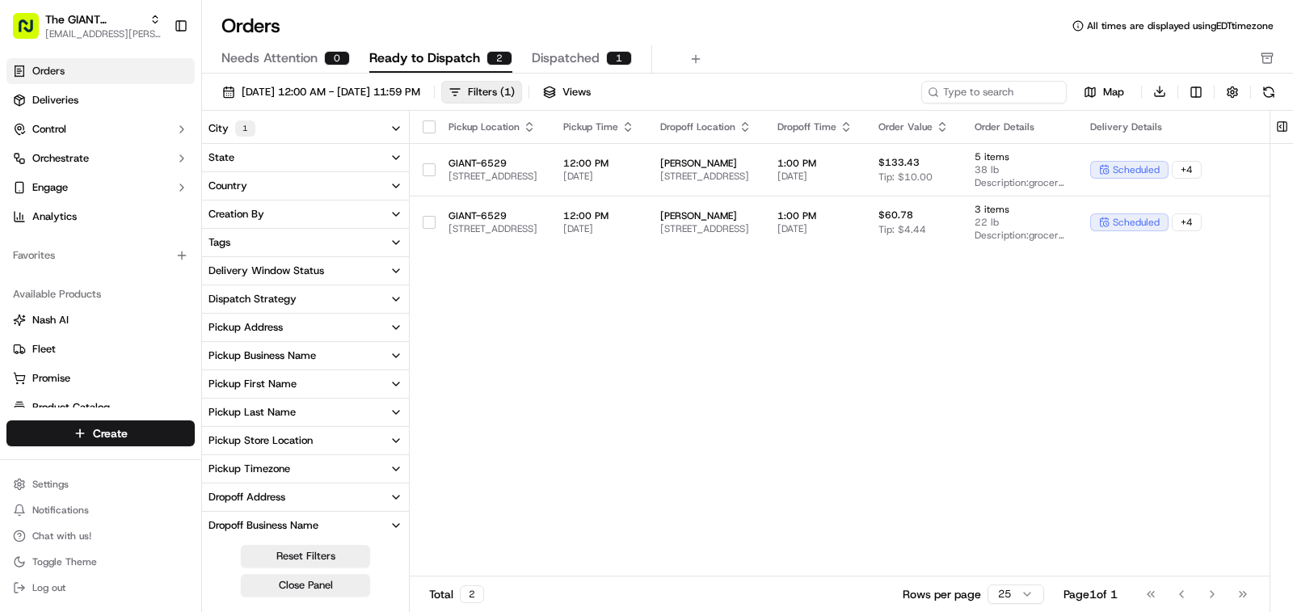
click at [559, 42] on div "Orders All times are displayed using EDT timezone Needs Attention 0 Ready to Di…" at bounding box center [747, 43] width 1091 height 61
click at [563, 57] on span "Dispatched" at bounding box center [566, 57] width 68 height 19
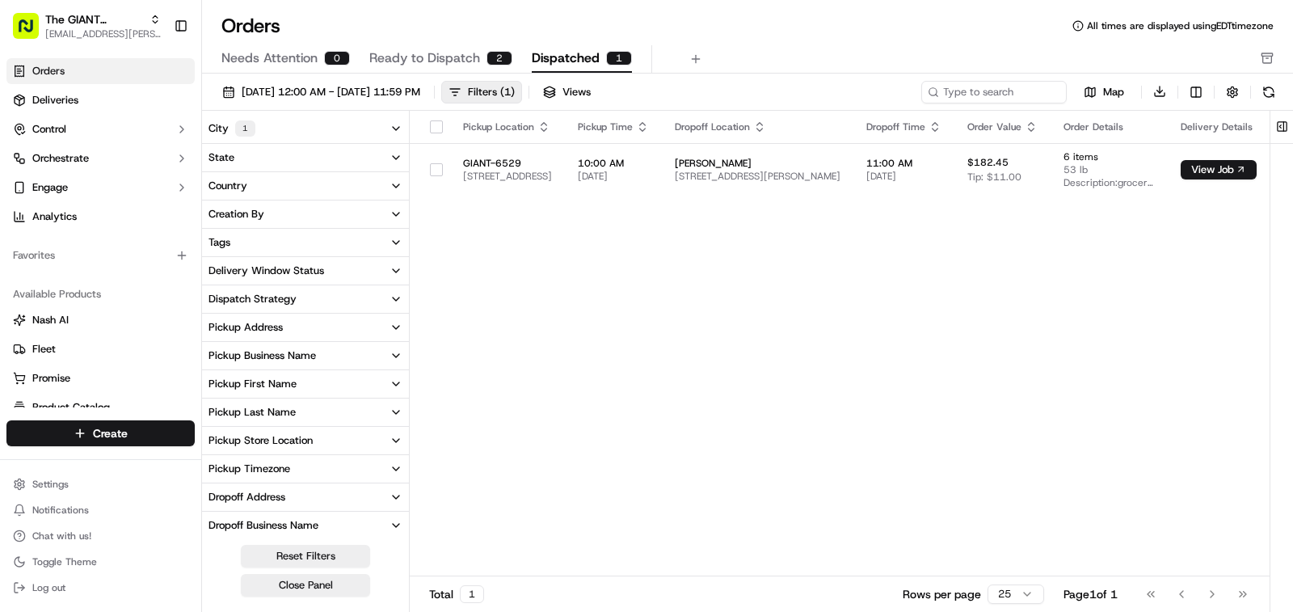
click at [419, 65] on span "Ready to Dispatch" at bounding box center [424, 57] width 111 height 19
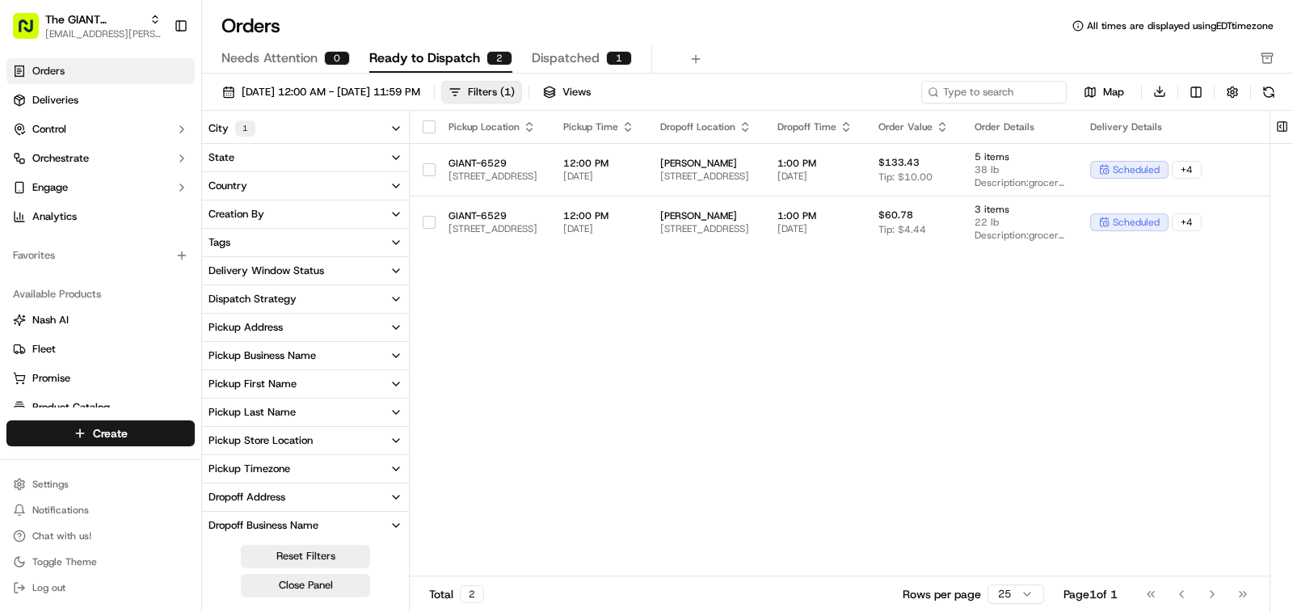
click at [574, 74] on div "[DATE] 12:00 AM - [DATE] 11:59 PM Filters ( 1 ) Views Map Download City 1 State…" at bounding box center [747, 349] width 1091 height 550
click at [575, 48] on button "Dispatched 1" at bounding box center [582, 58] width 100 height 27
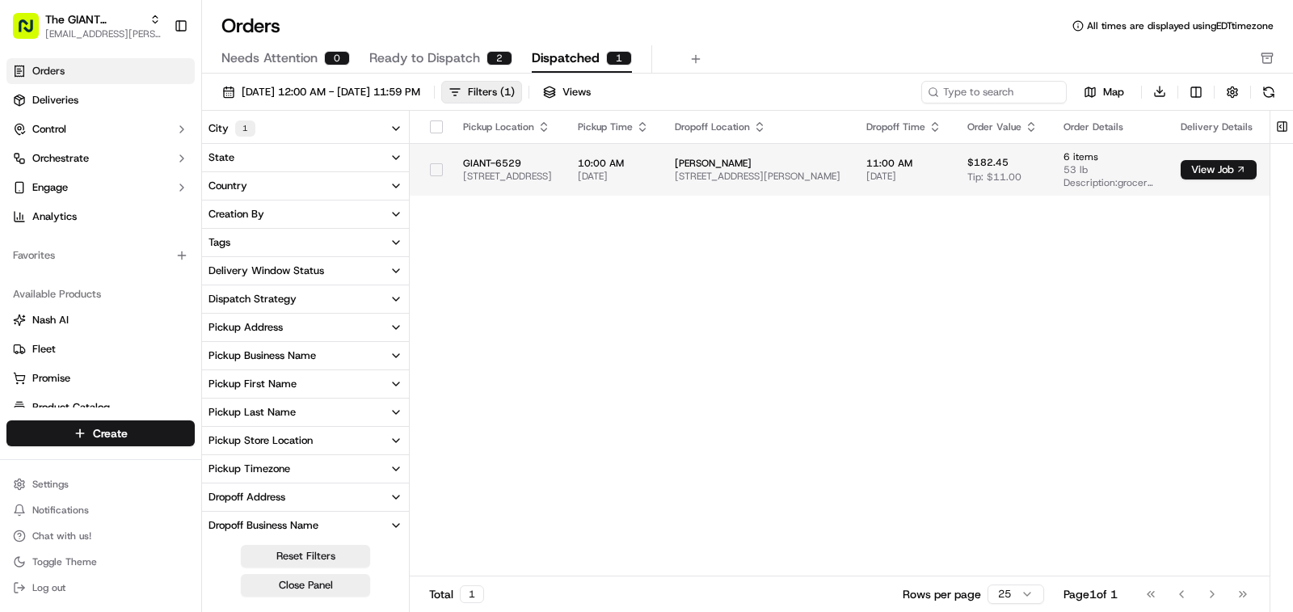
click at [649, 176] on span "[DATE]" at bounding box center [613, 176] width 71 height 13
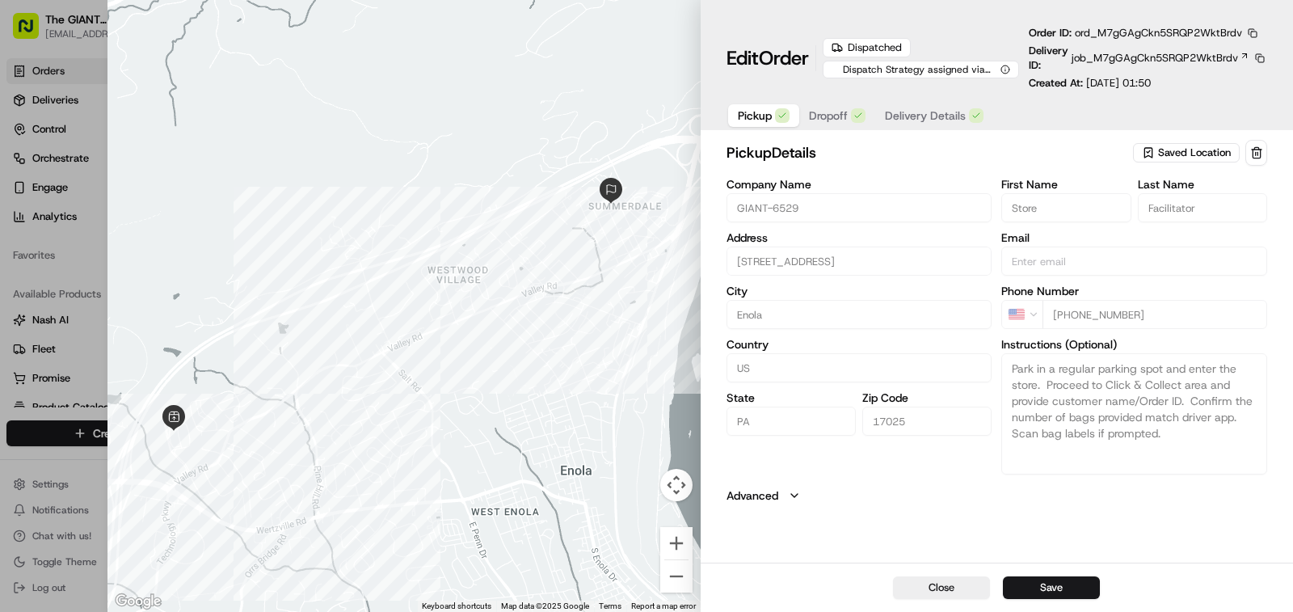
drag, startPoint x: 406, startPoint y: 262, endPoint x: 427, endPoint y: 345, distance: 85.9
click at [427, 345] on div at bounding box center [403, 306] width 592 height 612
click at [940, 580] on button "Close" at bounding box center [941, 587] width 97 height 23
type input "+1"
